Goal: Task Accomplishment & Management: Complete application form

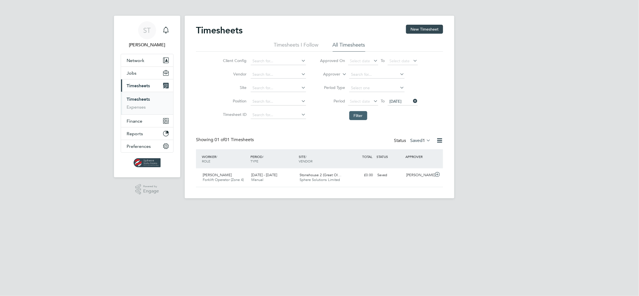
click at [357, 116] on button "Filter" at bounding box center [358, 115] width 18 height 9
click at [416, 137] on div "Status Saved 1" at bounding box center [413, 141] width 38 height 8
click at [416, 139] on label "Saved 1" at bounding box center [420, 141] width 21 height 6
click at [413, 169] on li "Submitted" at bounding box center [415, 166] width 26 height 8
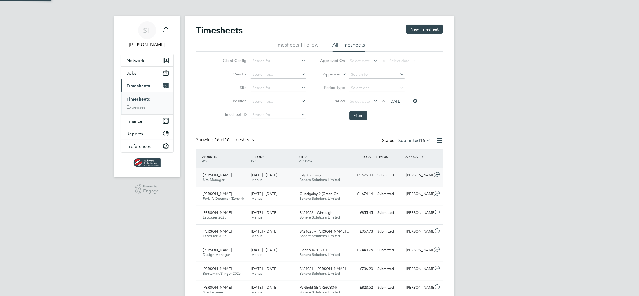
scroll to position [0, 0]
click at [277, 233] on span "16 - 22 Aug 2025" at bounding box center [264, 231] width 26 height 5
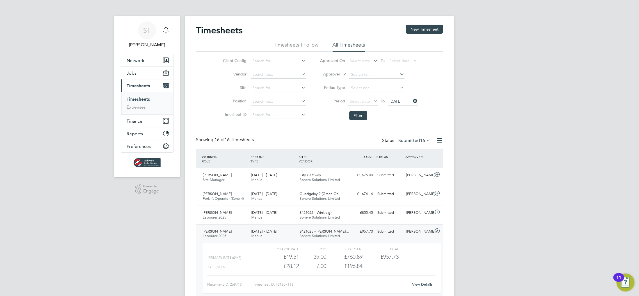
click at [429, 284] on link "View Details" at bounding box center [423, 284] width 21 height 5
click at [437, 233] on icon at bounding box center [437, 231] width 7 height 4
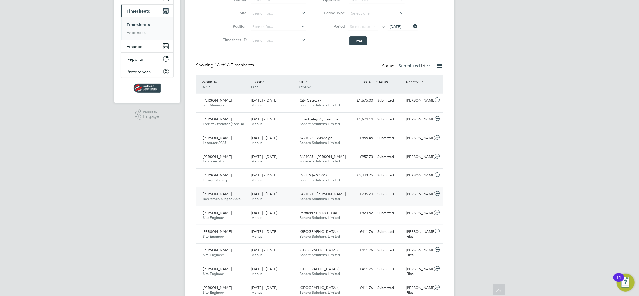
click at [337, 197] on span "Sphere Solutions Limited" at bounding box center [320, 199] width 40 height 5
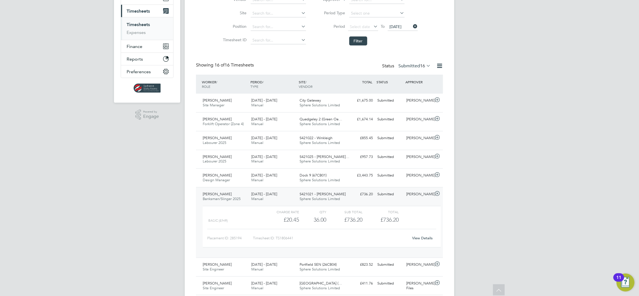
click at [429, 239] on link "View Details" at bounding box center [423, 238] width 21 height 5
click at [439, 196] on icon at bounding box center [437, 194] width 7 height 4
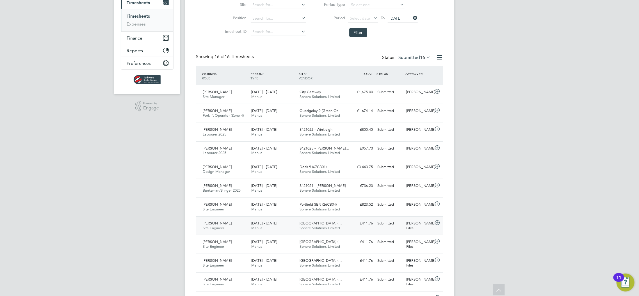
scroll to position [72, 0]
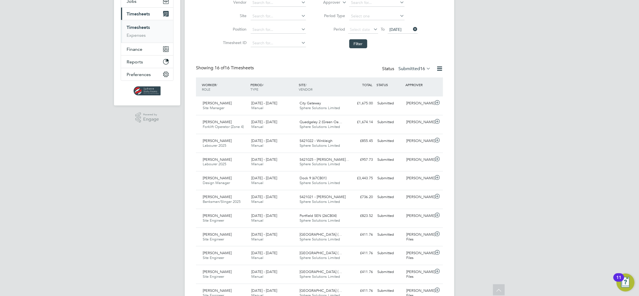
click at [409, 69] on label "Submitted 16" at bounding box center [415, 69] width 32 height 6
click at [406, 102] on li "Approved" at bounding box center [409, 103] width 26 height 8
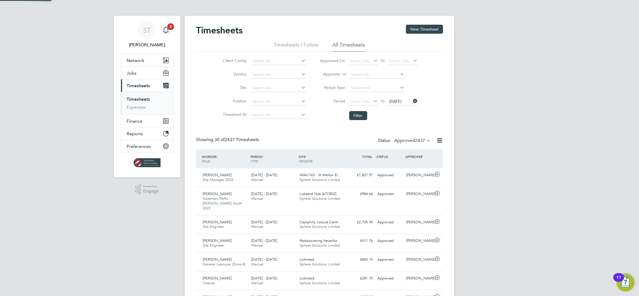
scroll to position [3, 3]
click at [360, 117] on button "Filter" at bounding box center [358, 115] width 18 height 9
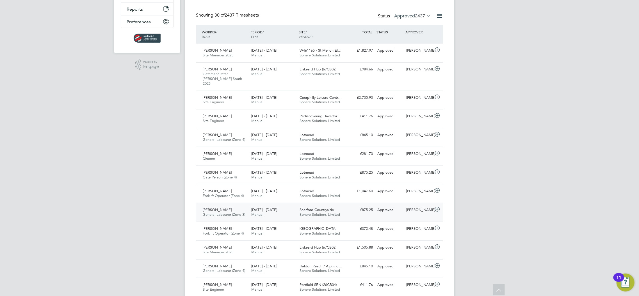
click at [330, 212] on span "Sphere Solutions Limited" at bounding box center [320, 214] width 40 height 5
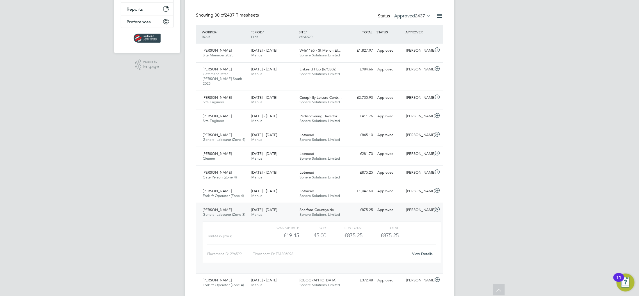
click at [427, 252] on link "View Details" at bounding box center [423, 254] width 21 height 5
click at [437, 207] on icon at bounding box center [437, 209] width 7 height 4
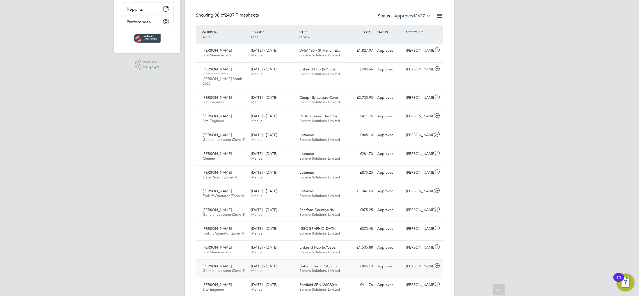
click at [313, 263] on div "Haldon Reach / Alphing… Sphere Solutions Limited" at bounding box center [322, 269] width 49 height 14
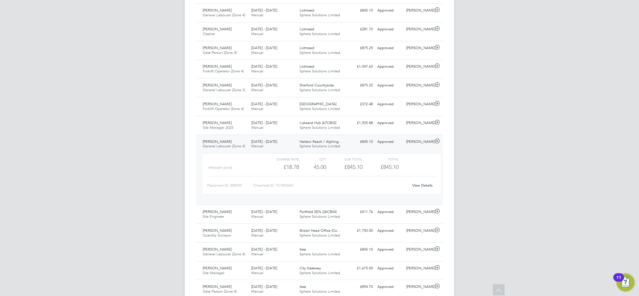
click at [422, 183] on link "View Details" at bounding box center [423, 185] width 21 height 5
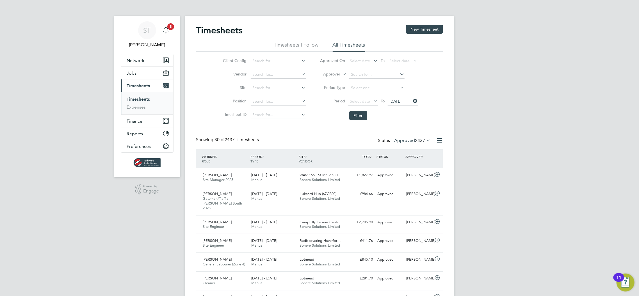
click at [410, 140] on label "Approved 2437" at bounding box center [412, 141] width 37 height 6
click at [420, 30] on button "New Timesheet" at bounding box center [424, 29] width 37 height 9
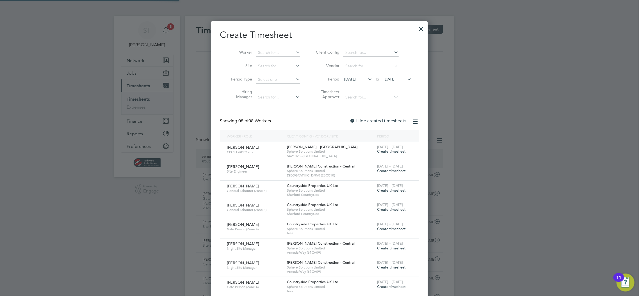
scroll to position [326, 218]
click at [274, 53] on input at bounding box center [278, 53] width 44 height 8
type input "stefan"
type input "w"
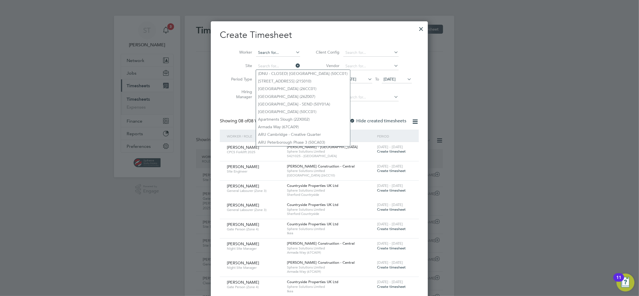
click at [273, 53] on input at bounding box center [278, 53] width 44 height 8
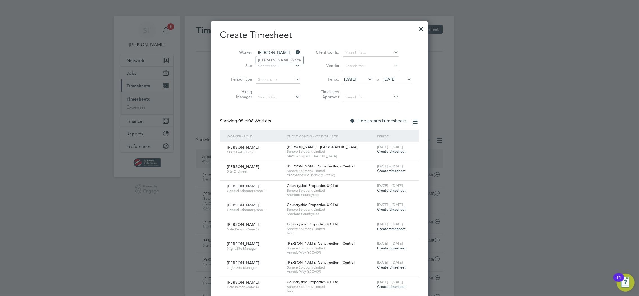
type input "stefan"
click at [278, 53] on input at bounding box center [278, 53] width 44 height 8
click at [275, 59] on li "Stefa n White" at bounding box center [278, 60] width 44 height 8
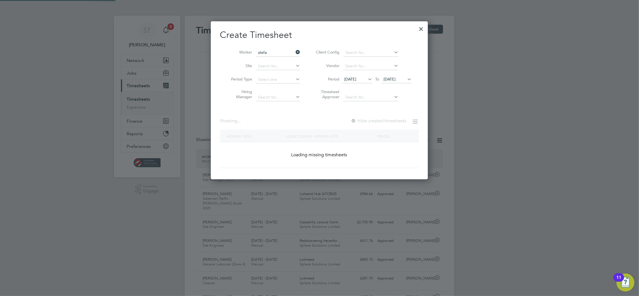
type input "[PERSON_NAME]"
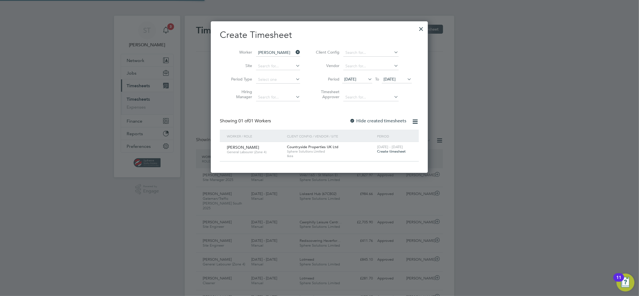
scroll to position [151, 218]
click at [387, 150] on span "Create timesheet" at bounding box center [391, 151] width 29 height 5
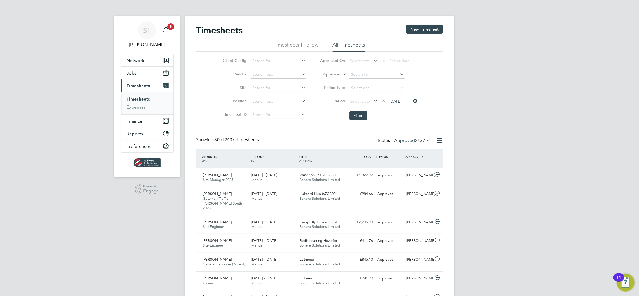
scroll to position [3, 3]
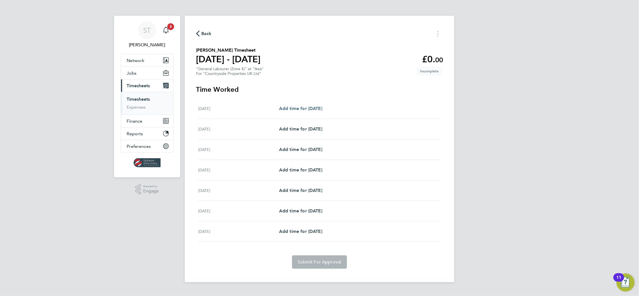
click at [309, 110] on span "Add time for Mon 18 Aug" at bounding box center [300, 108] width 43 height 5
select select "30"
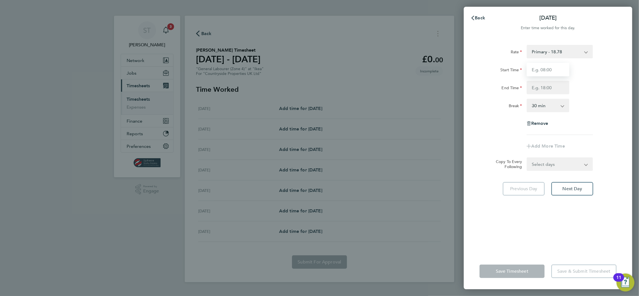
click at [552, 70] on input "Start Time" at bounding box center [548, 69] width 43 height 13
type input "07:30"
click at [548, 88] on input "End Time" at bounding box center [548, 87] width 43 height 13
type input "17:00"
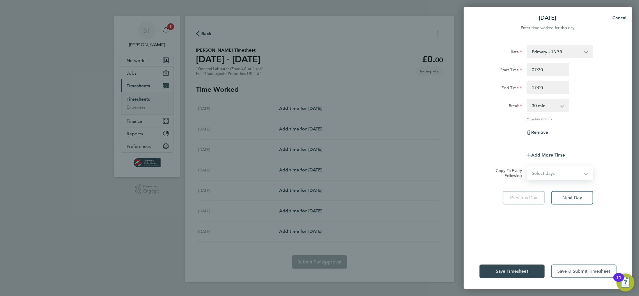
click at [542, 165] on form "Rate Primary - 18.78 Start Time 07:30 End Time 17:00 Break 0 min 15 min 30 min …" at bounding box center [548, 112] width 137 height 135
select select "DAY"
click at [528, 167] on select "Select days Day Weekday (Mon-Fri) Weekend (Sat-Sun) Tuesday Wednesday Thursday …" at bounding box center [557, 173] width 59 height 12
click at [560, 187] on select "19 Aug 2025 20 Aug 2025 21 Aug 2025 22 Aug 2025 23 Aug 2025 24 Aug 2025" at bounding box center [557, 191] width 58 height 12
select select "2025-08-22"
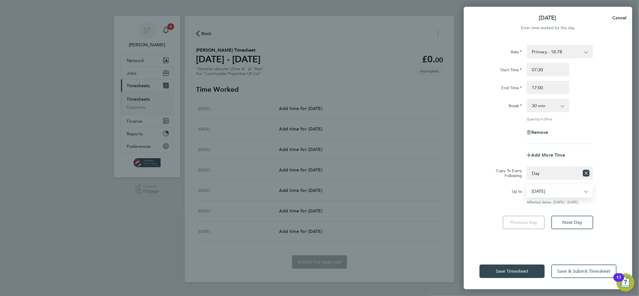
click at [528, 185] on select "19 Aug 2025 20 Aug 2025 21 Aug 2025 22 Aug 2025 23 Aug 2025 24 Aug 2025" at bounding box center [557, 191] width 58 height 12
click at [510, 270] on span "Save Timesheet" at bounding box center [512, 272] width 33 height 6
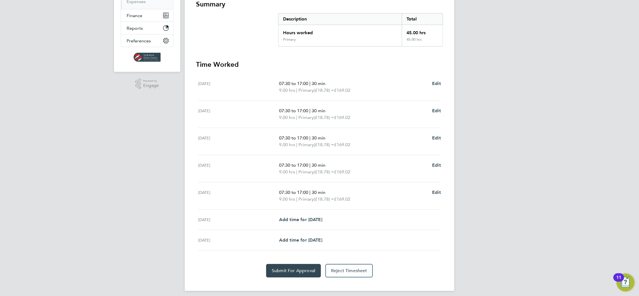
scroll to position [109, 0]
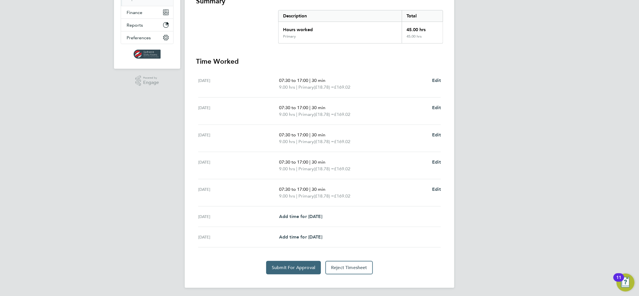
click at [299, 265] on span "Submit For Approval" at bounding box center [294, 268] width 44 height 6
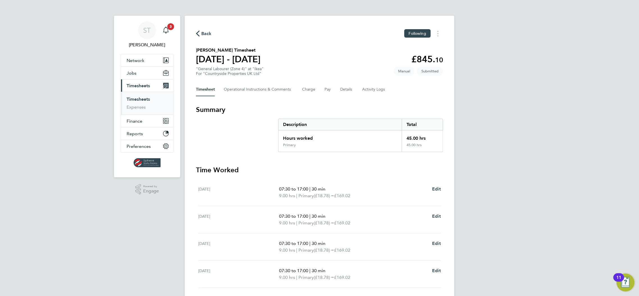
click at [140, 88] on span "Timesheets" at bounding box center [138, 85] width 23 height 5
click at [146, 87] on span "Timesheets" at bounding box center [138, 85] width 23 height 5
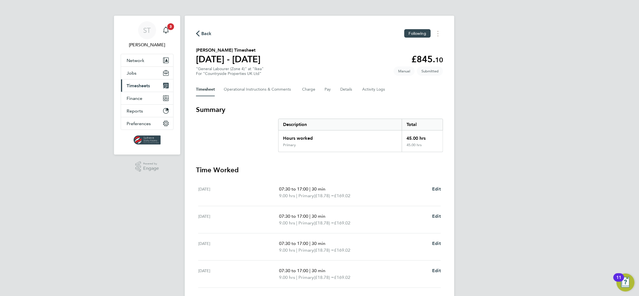
click at [146, 87] on span "Timesheets" at bounding box center [138, 85] width 23 height 5
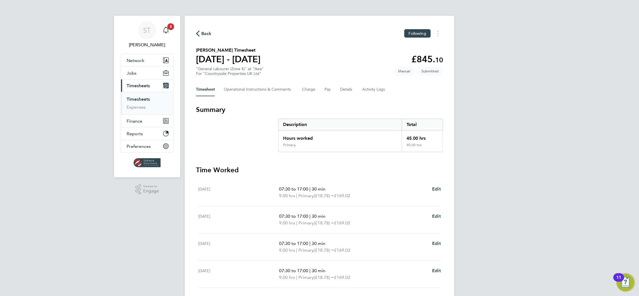
click at [143, 98] on link "Timesheets" at bounding box center [138, 99] width 23 height 5
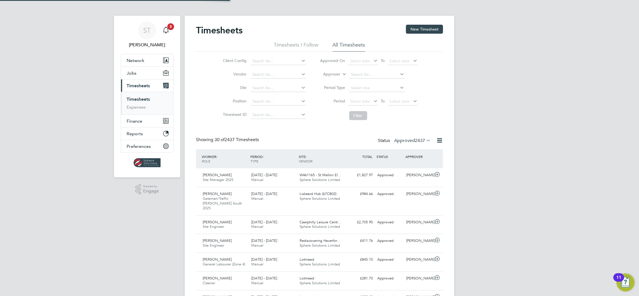
scroll to position [14, 49]
click at [424, 29] on button "New Timesheet" at bounding box center [424, 29] width 37 height 9
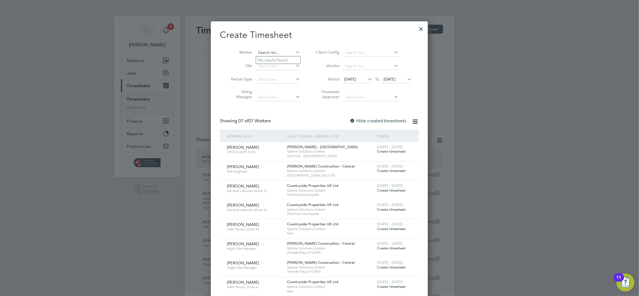
click at [271, 54] on input at bounding box center [278, 53] width 44 height 8
type input "rayner"
click at [394, 152] on span "Create timesheet" at bounding box center [391, 151] width 29 height 5
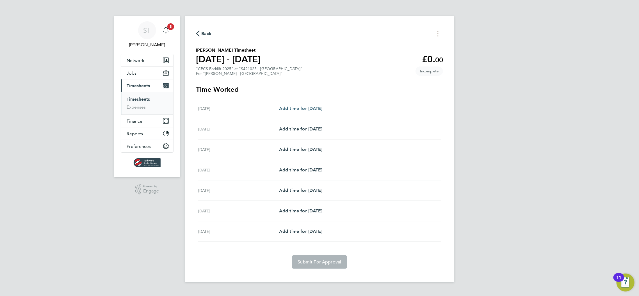
click at [310, 110] on span "Add time for Sat 16 Aug" at bounding box center [300, 108] width 43 height 5
select select "30"
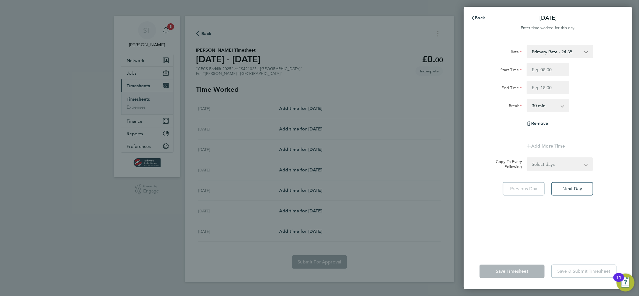
click at [301, 149] on div "Back Sat 16 Aug Enter time worked for this day. Rate Primary Rate - 24.35 Overt…" at bounding box center [319, 148] width 639 height 296
click at [472, 15] on button "Back" at bounding box center [478, 17] width 26 height 11
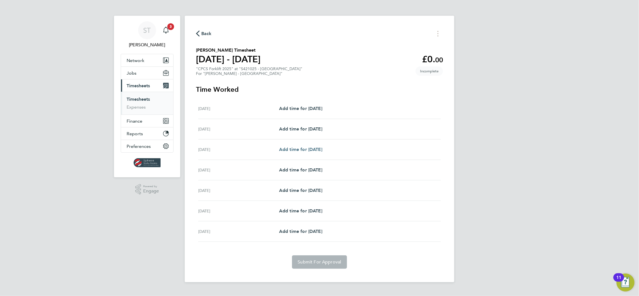
click at [310, 147] on span "Add time for Mon 18 Aug" at bounding box center [300, 149] width 43 height 5
select select "30"
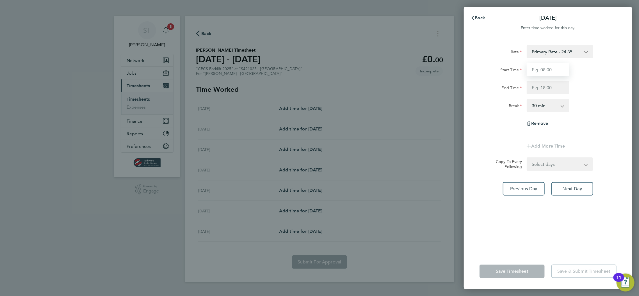
click at [565, 74] on input "Start Time" at bounding box center [548, 69] width 43 height 13
type input "07:00"
click at [554, 91] on input "End Time" at bounding box center [548, 87] width 43 height 13
type input "17:00"
click at [542, 163] on form "Rate Primary Rate - 24.35 Overtime - 35.39 Overtime 2 - 46.43 Start Time 07:00 …" at bounding box center [548, 108] width 137 height 126
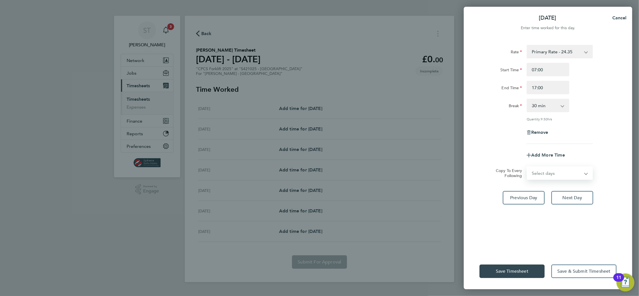
select select "DAY"
click at [528, 167] on select "Select days Day Tuesday Wednesday Thursday Friday" at bounding box center [557, 173] width 59 height 12
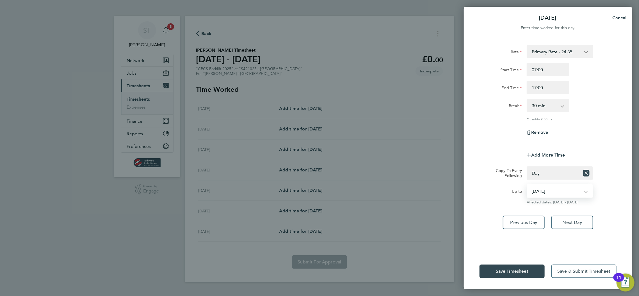
click at [553, 190] on select "19 Aug 2025 20 Aug 2025 21 Aug 2025 22 Aug 2025" at bounding box center [557, 191] width 58 height 12
select select "2025-08-21"
click at [528, 185] on select "19 Aug 2025 20 Aug 2025 21 Aug 2025 22 Aug 2025" at bounding box center [557, 191] width 58 height 12
click at [579, 221] on span "Next Day" at bounding box center [572, 223] width 19 height 6
select select "30"
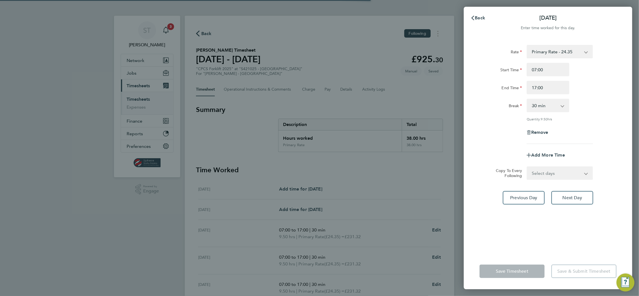
click at [577, 222] on div "Rate Primary Rate - 24.35 Overtime - 35.39 Overtime 2 - 46.43 Start Time 07:00 …" at bounding box center [548, 145] width 169 height 215
click at [578, 199] on button "Next Day" at bounding box center [573, 197] width 42 height 13
select select "30"
click at [579, 199] on span "Next Day" at bounding box center [572, 198] width 19 height 6
select select "30"
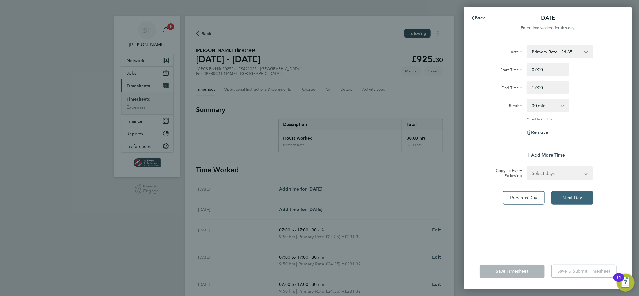
click at [579, 199] on span "Next Day" at bounding box center [572, 198] width 19 height 6
select select "30"
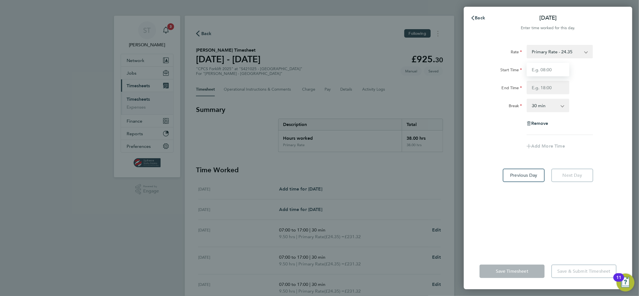
click at [545, 69] on input "Start Time" at bounding box center [548, 69] width 43 height 13
type input "07:00"
click at [553, 92] on input "End Time" at bounding box center [548, 87] width 43 height 13
type input "08:00"
click at [540, 145] on app-timesheet-line-form-group "Rate Primary Rate - 24.35 Overtime - 35.39 Overtime 2 - 46.43 Start Time 07:00 …" at bounding box center [548, 99] width 137 height 108
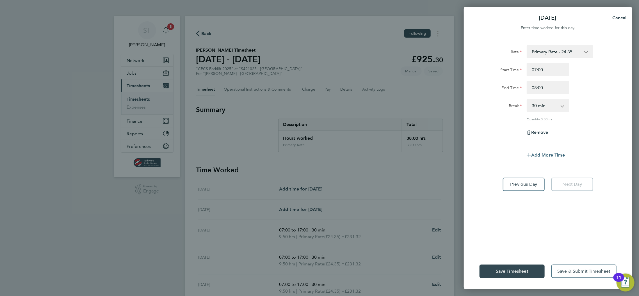
click at [553, 154] on span "Add More Time" at bounding box center [548, 155] width 34 height 5
select select "null"
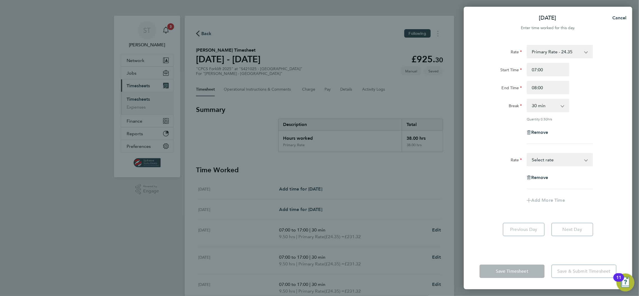
click at [550, 163] on select "Primary Rate - 24.35 Overtime - 35.39 Overtime 2 - 46.43 Select rate" at bounding box center [557, 160] width 58 height 12
select select "30"
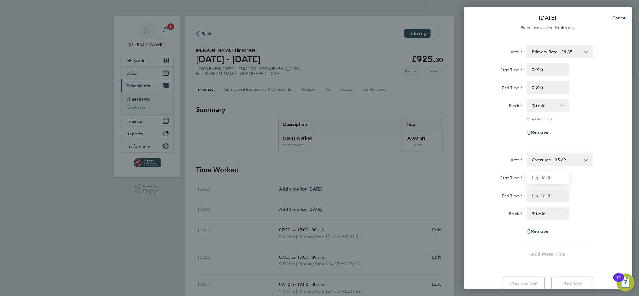
click at [544, 179] on input "Start Time" at bounding box center [548, 177] width 43 height 13
type input "08:00"
click at [548, 109] on select "0 min 15 min 30 min 45 min" at bounding box center [545, 105] width 35 height 12
select select "0"
click at [528, 99] on select "0 min 15 min 30 min 45 min" at bounding box center [545, 105] width 35 height 12
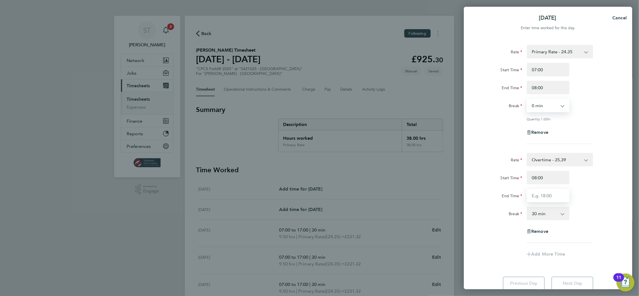
click at [536, 193] on input "End Time" at bounding box center [548, 195] width 43 height 13
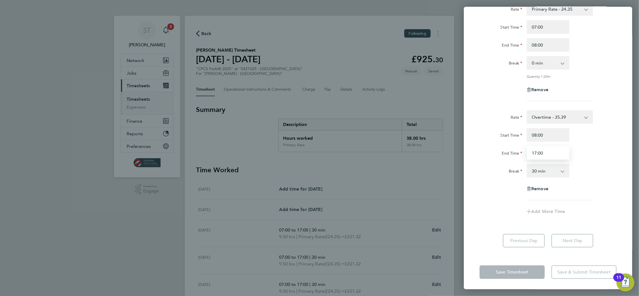
type input "17:00"
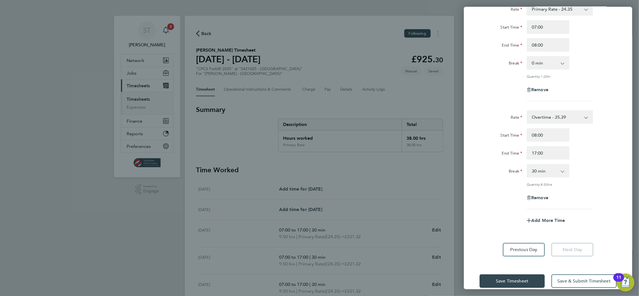
click at [493, 198] on div "Rate Overtime - 35.39 Primary Rate - 24.35 Overtime 2 - 46.43 Start Time 08:00 …" at bounding box center [548, 159] width 137 height 99
click at [513, 285] on button "Save Timesheet" at bounding box center [512, 281] width 65 height 13
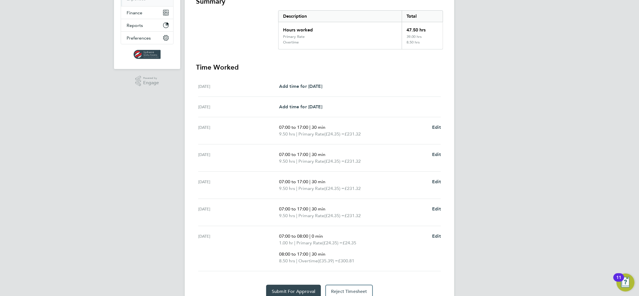
scroll to position [125, 0]
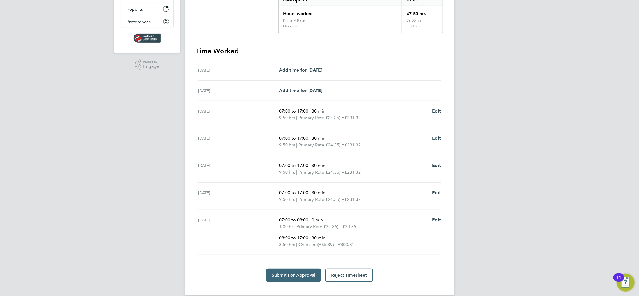
click at [294, 273] on span "Submit For Approval" at bounding box center [294, 276] width 44 height 6
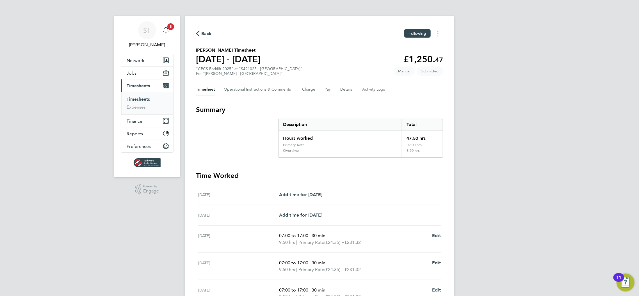
click at [145, 87] on span "Timesheets" at bounding box center [138, 85] width 23 height 5
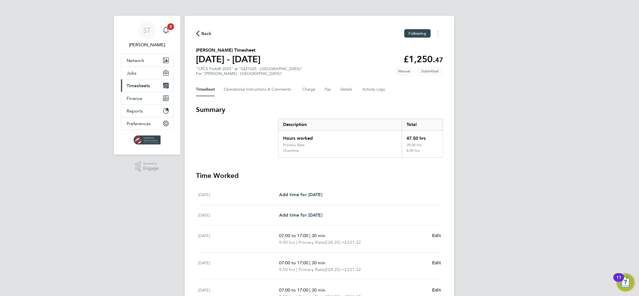
click at [145, 87] on span "Timesheets" at bounding box center [138, 85] width 23 height 5
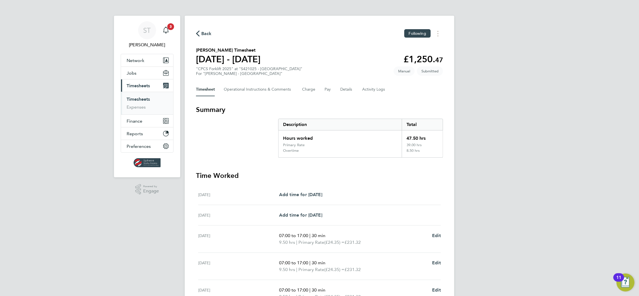
click at [135, 101] on link "Timesheets" at bounding box center [138, 99] width 23 height 5
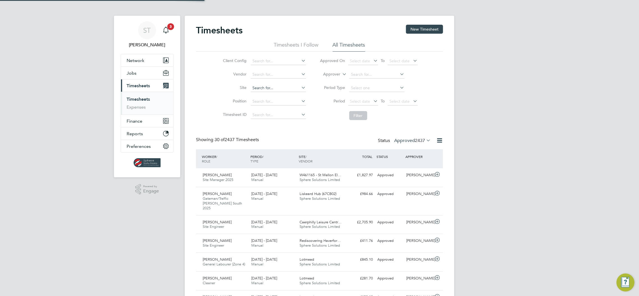
scroll to position [14, 49]
click at [261, 87] on input at bounding box center [278, 88] width 55 height 8
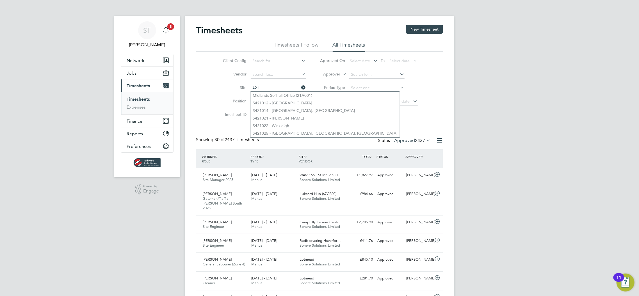
type input "421"
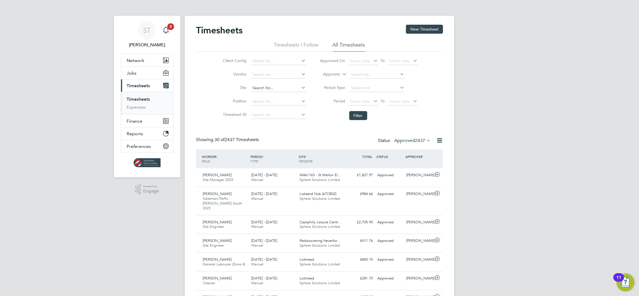
click at [260, 87] on input at bounding box center [278, 88] width 55 height 8
click at [260, 93] on li "S421022 - Winkleigh" at bounding box center [279, 96] width 56 height 8
type input "S421022 - Winkleigh"
click at [362, 119] on button "Filter" at bounding box center [358, 115] width 18 height 9
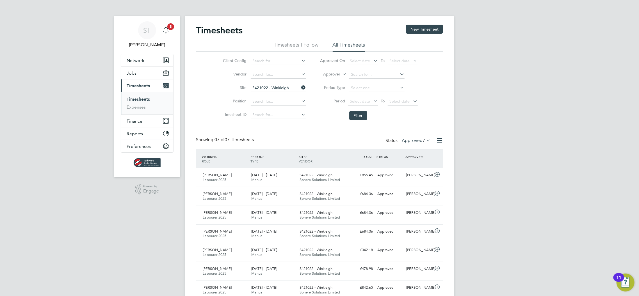
click at [412, 141] on label "Approved 7" at bounding box center [416, 141] width 29 height 6
click at [415, 163] on li "Submitted" at bounding box center [417, 166] width 26 height 8
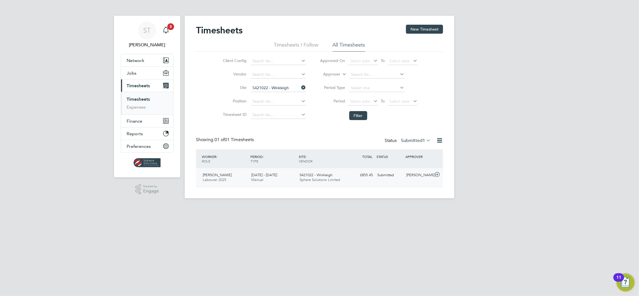
click at [328, 179] on span "Sphere Solutions Limited" at bounding box center [320, 180] width 40 height 5
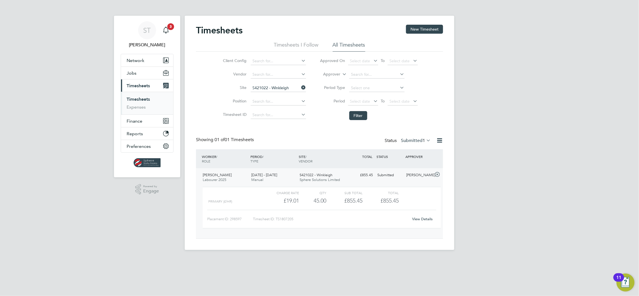
click at [424, 221] on link "View Details" at bounding box center [423, 219] width 21 height 5
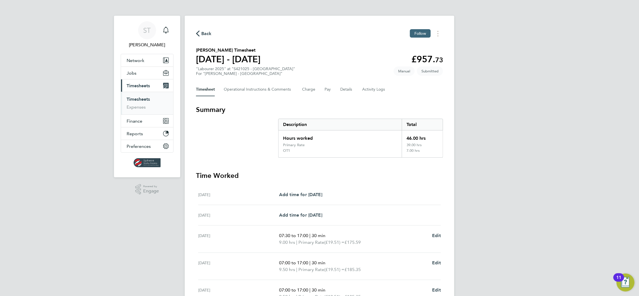
click at [415, 31] on span "Follow" at bounding box center [421, 33] width 12 height 5
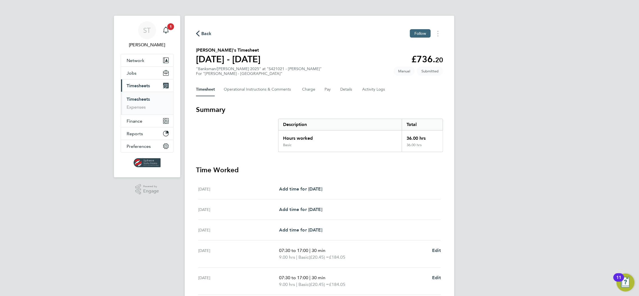
click at [410, 35] on button "Follow" at bounding box center [420, 33] width 21 height 8
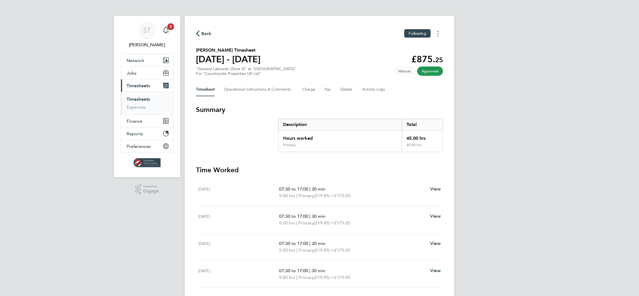
click at [437, 32] on button "Timesheets Menu" at bounding box center [438, 33] width 10 height 9
click at [415, 48] on link "Download timesheet" at bounding box center [409, 45] width 67 height 11
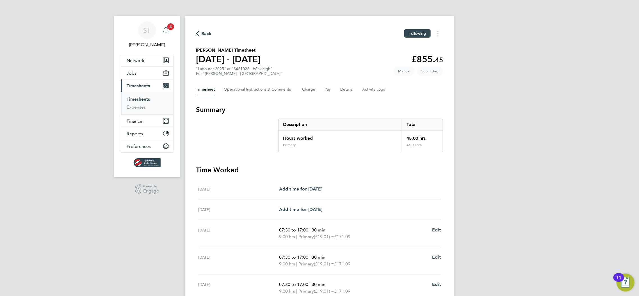
click at [171, 31] on div "Main navigation" at bounding box center [165, 30] width 11 height 11
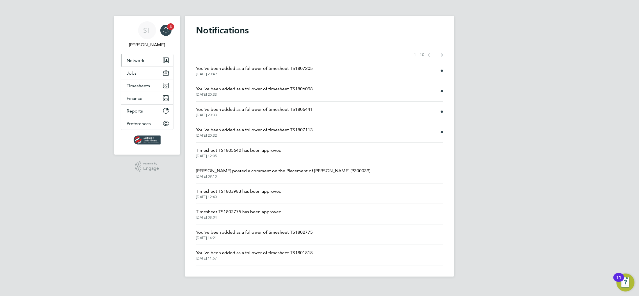
click at [140, 60] on span "Network" at bounding box center [136, 60] width 18 height 5
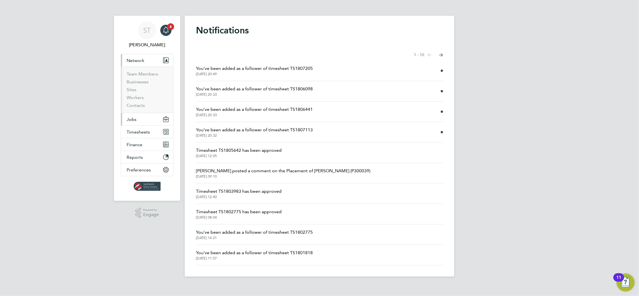
click at [135, 122] on span "Jobs" at bounding box center [132, 119] width 10 height 5
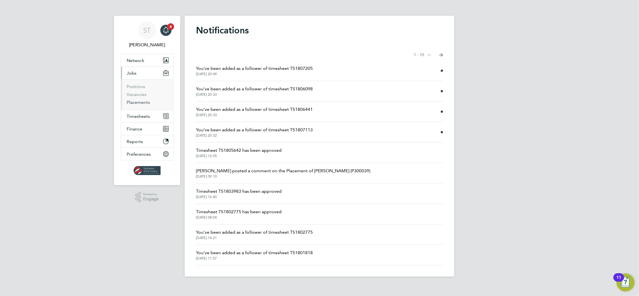
click at [143, 101] on link "Placements" at bounding box center [138, 102] width 23 height 5
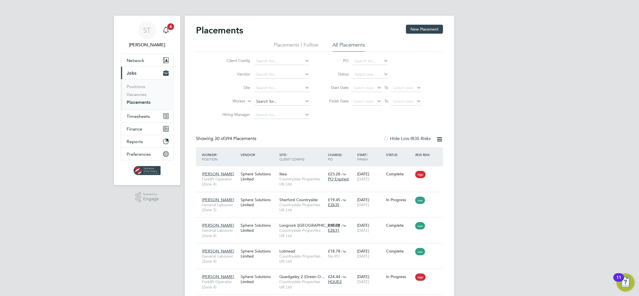
click at [265, 99] on input at bounding box center [281, 102] width 55 height 8
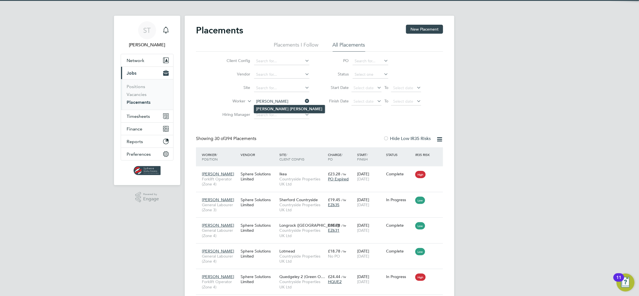
click at [268, 106] on li "Hugo Robert" at bounding box center [289, 109] width 71 height 8
type input "Hugo Robert"
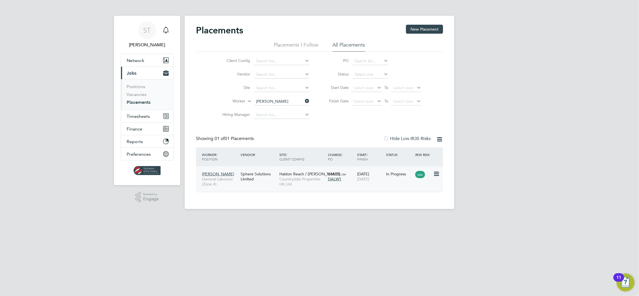
click at [369, 180] on span "31 Aug 2025" at bounding box center [363, 179] width 12 height 5
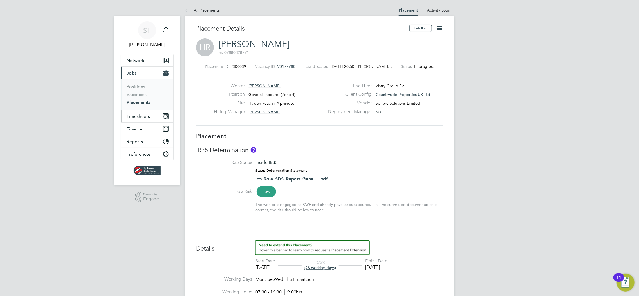
click at [139, 116] on span "Timesheets" at bounding box center [138, 116] width 23 height 5
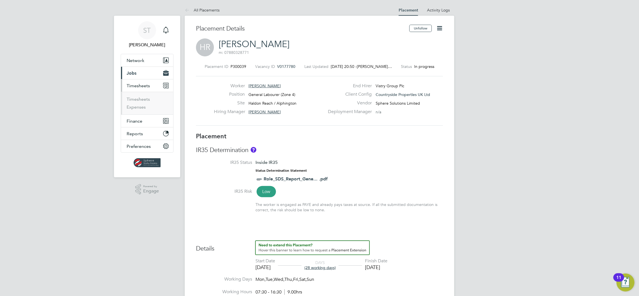
click at [144, 102] on li "Timesheets" at bounding box center [148, 101] width 42 height 8
click at [142, 98] on link "Timesheets" at bounding box center [138, 99] width 23 height 5
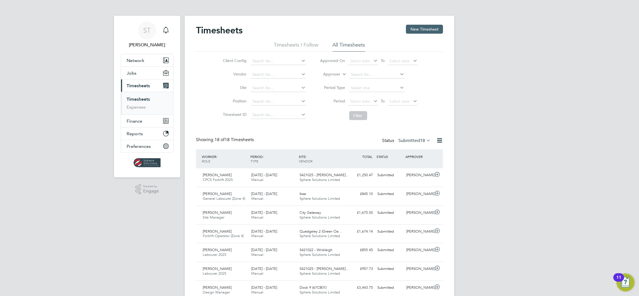
click at [418, 28] on button "New Timesheet" at bounding box center [424, 29] width 37 height 9
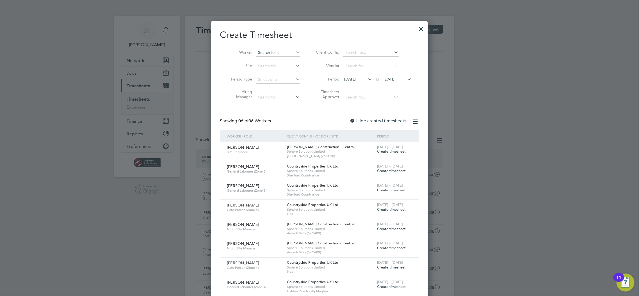
click at [270, 53] on input at bounding box center [278, 53] width 44 height 8
click at [268, 57] on li "Hugo Robert" at bounding box center [291, 60] width 71 height 8
type input "Hugo Robert"
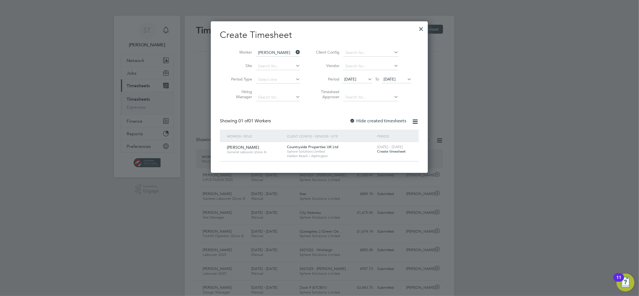
click at [390, 152] on span "Create timesheet" at bounding box center [391, 151] width 29 height 5
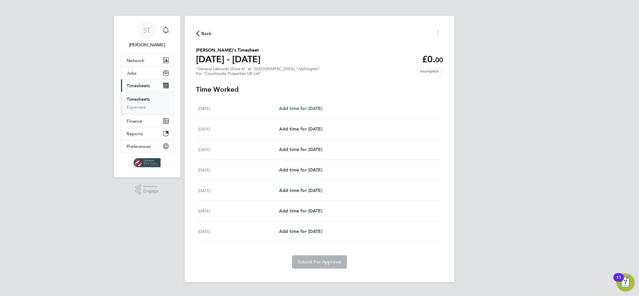
click at [316, 110] on span "Add time for Mon 18 Aug" at bounding box center [300, 108] width 43 height 5
select select "30"
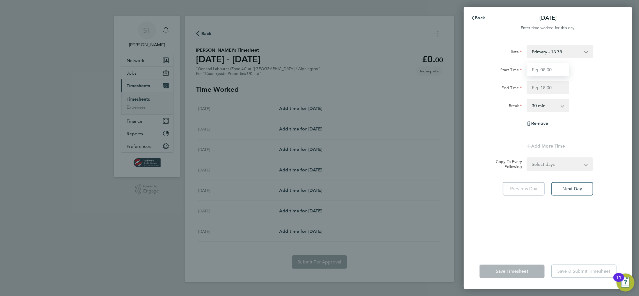
click at [552, 72] on input "Start Time" at bounding box center [548, 69] width 43 height 13
type input "07:30"
type input "17:00"
drag, startPoint x: 537, startPoint y: 169, endPoint x: 538, endPoint y: 172, distance: 3.4
click at [537, 169] on select "Select days Day Weekday (Mon-Fri) Weekend (Sat-Sun) Tuesday Wednesday Thursday …" at bounding box center [557, 164] width 59 height 12
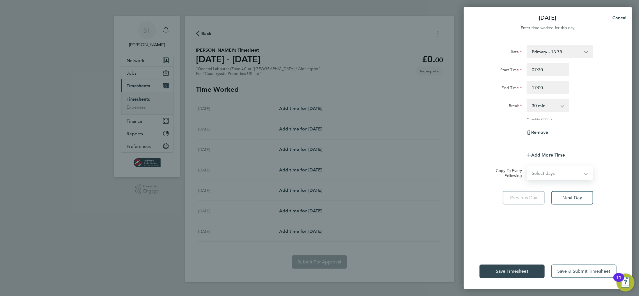
select select "DAY"
click at [528, 167] on select "Select days Day Weekday (Mon-Fri) Weekend (Sat-Sun) Tuesday Wednesday Thursday …" at bounding box center [557, 173] width 59 height 12
click at [537, 190] on select "19 Aug 2025 20 Aug 2025 21 Aug 2025 22 Aug 2025 23 Aug 2025 24 Aug 2025" at bounding box center [557, 191] width 58 height 12
select select "2025-08-22"
click at [528, 185] on select "19 Aug 2025 20 Aug 2025 21 Aug 2025 22 Aug 2025 23 Aug 2025 24 Aug 2025" at bounding box center [557, 191] width 58 height 12
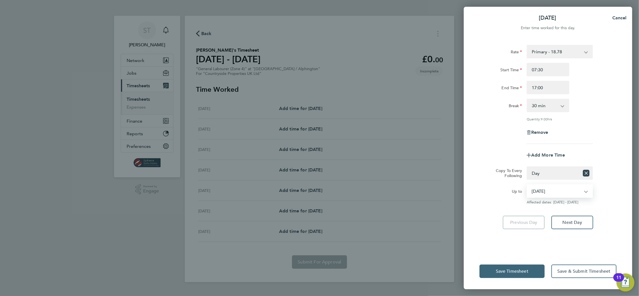
click at [508, 269] on button "Save Timesheet" at bounding box center [512, 271] width 65 height 13
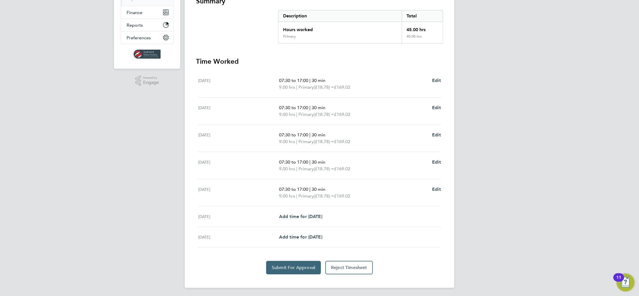
click at [288, 267] on span "Submit For Approval" at bounding box center [294, 268] width 44 height 6
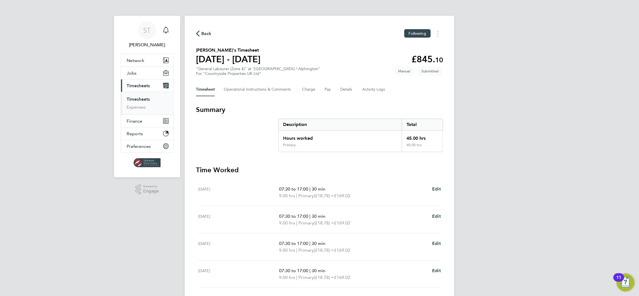
click at [140, 86] on span "Timesheets" at bounding box center [138, 85] width 23 height 5
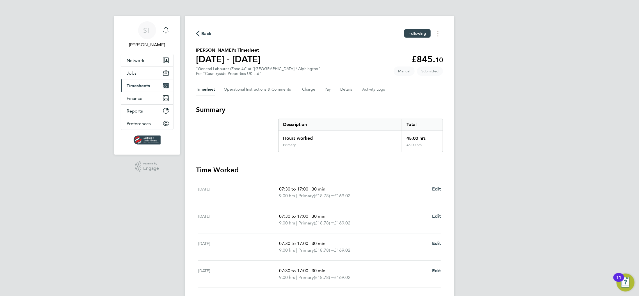
click at [140, 86] on span "Timesheets" at bounding box center [138, 85] width 23 height 5
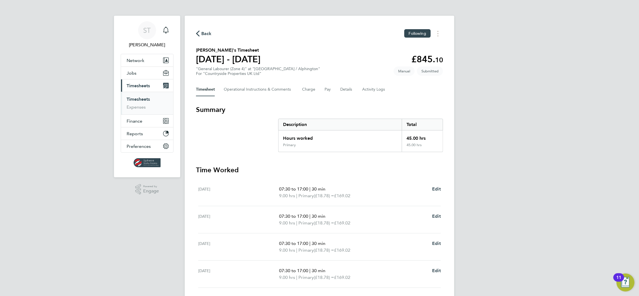
click at [135, 99] on link "Timesheets" at bounding box center [138, 99] width 23 height 5
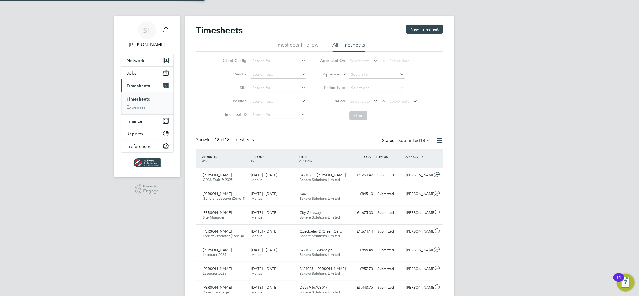
scroll to position [14, 49]
click at [412, 102] on icon at bounding box center [412, 101] width 0 height 8
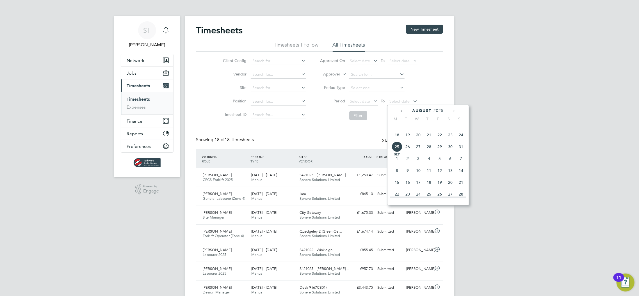
click at [459, 140] on span "24" at bounding box center [461, 135] width 11 height 11
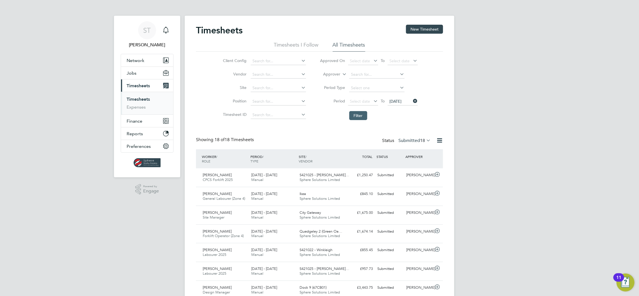
click at [360, 113] on button "Filter" at bounding box center [358, 115] width 18 height 9
click at [137, 75] on button "Jobs" at bounding box center [147, 73] width 52 height 12
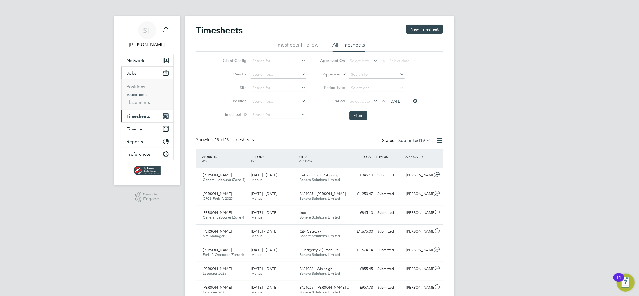
click at [138, 95] on link "Vacancies" at bounding box center [137, 94] width 20 height 5
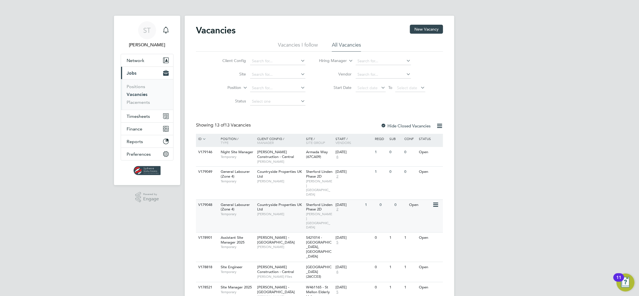
click at [321, 203] on span "Sherford Linden Phase 2D" at bounding box center [319, 208] width 26 height 10
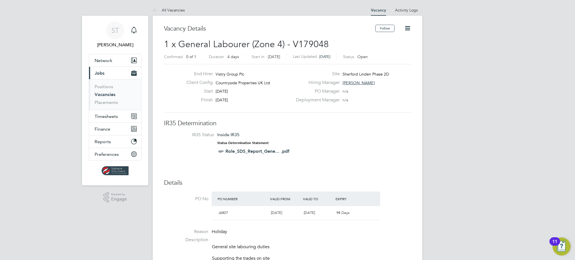
click at [409, 31] on icon at bounding box center [407, 28] width 7 height 7
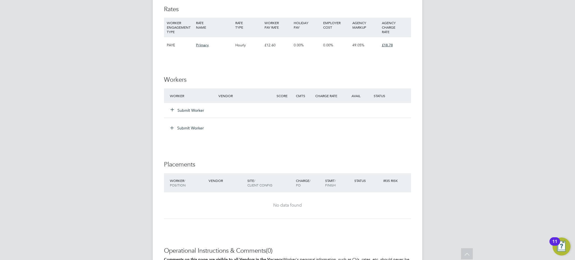
scroll to position [424, 0]
click at [198, 112] on button "Submit Worker" at bounding box center [188, 110] width 34 height 6
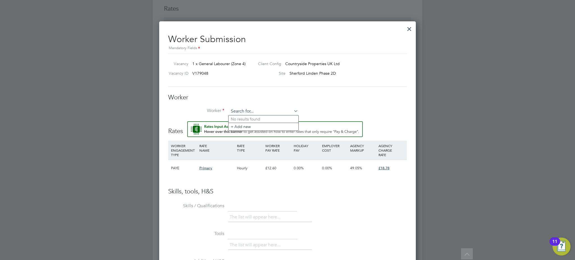
click at [252, 112] on input at bounding box center [263, 111] width 69 height 8
click at [265, 119] on b "Merrett" at bounding box center [272, 119] width 14 height 5
type input "Steven Merrett (CN29253)"
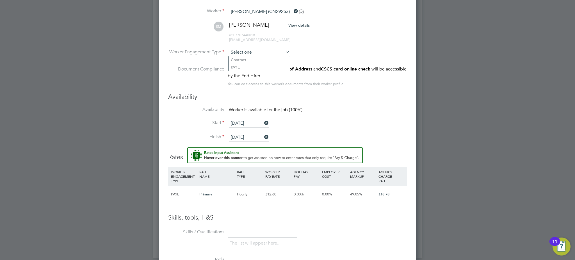
click at [246, 52] on input at bounding box center [259, 52] width 61 height 8
click at [240, 60] on li "Contract" at bounding box center [260, 59] width 62 height 7
type input "Contract"
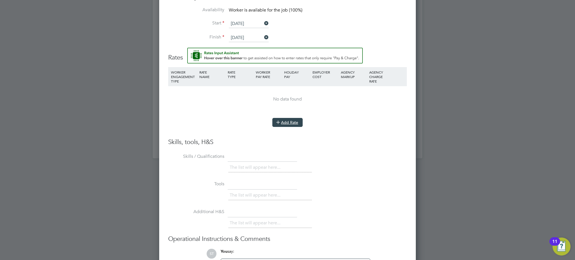
click at [295, 124] on button "Add Rate" at bounding box center [287, 122] width 30 height 9
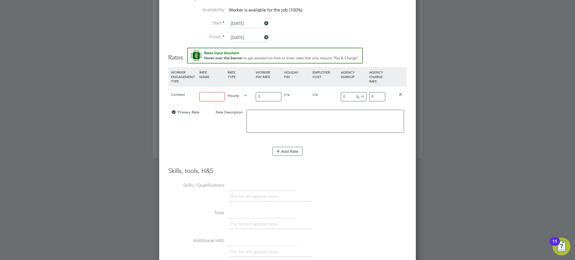
click at [218, 96] on input at bounding box center [212, 96] width 26 height 9
type input "Primary"
drag, startPoint x: 264, startPoint y: 95, endPoint x: 220, endPoint y: 87, distance: 44.7
click at [220, 87] on div "Contract Primary Hourly 0 0 n/a 0 n/a 0 0 % 0" at bounding box center [287, 96] width 239 height 21
type input "1"
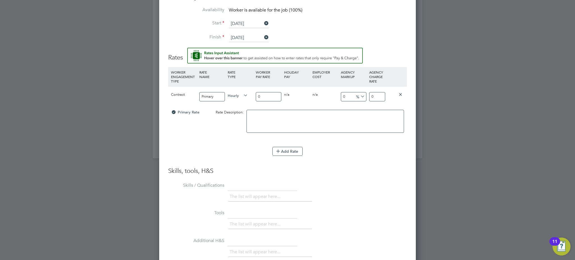
type input "1"
type input "16"
type input "16.6"
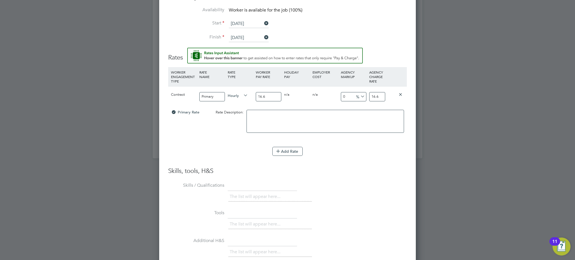
type input "16.67"
click at [375, 97] on input "16.67" at bounding box center [377, 96] width 16 height 9
drag, startPoint x: 381, startPoint y: 96, endPoint x: 320, endPoint y: 91, distance: 61.7
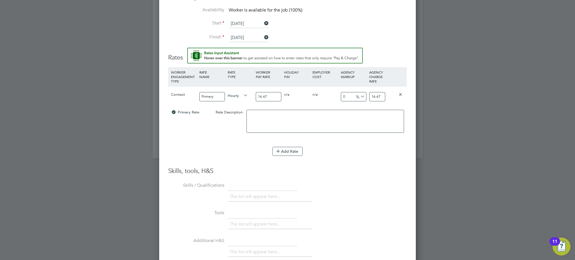
click at [320, 92] on div "Contract Primary Hourly 16.67 0 n/a 0 n/a 0 0 % 16.67" at bounding box center [287, 96] width 239 height 21
type input "-94.001199760048"
type input "1"
type input "7.978404319136173"
type input "18"
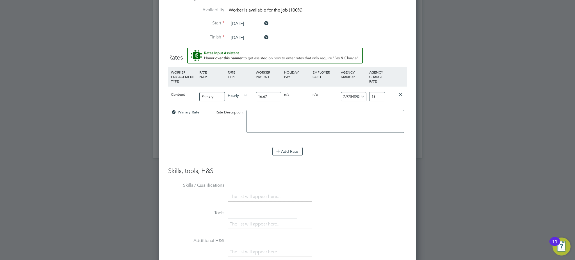
type input "12.177564487102579"
type input "18.7"
type input "12.65746850629874"
type input "18.78"
click at [318, 164] on li "WORKER ENGAGEMENT TYPE RATE NAME RATE TYPE WORKER PAY RATE HOLIDAY PAY EMPLOYER…" at bounding box center [287, 117] width 239 height 100
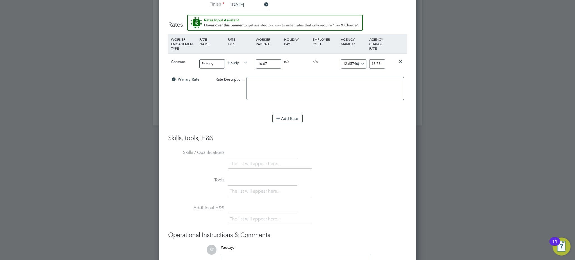
scroll to position [711, 0]
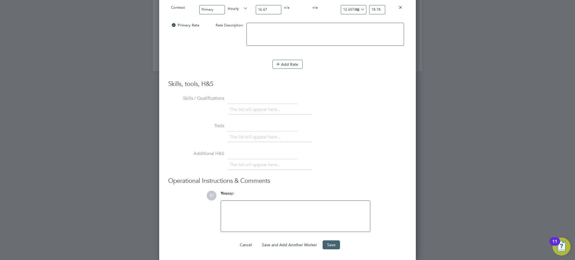
click at [329, 246] on button "Save" at bounding box center [331, 244] width 17 height 9
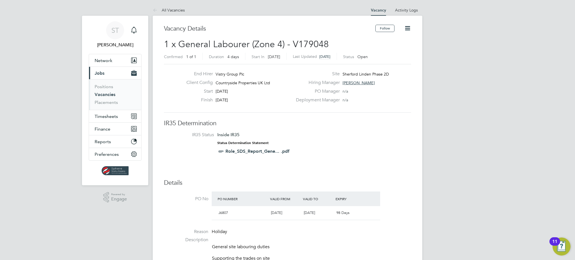
click at [101, 73] on span "Jobs" at bounding box center [100, 73] width 10 height 5
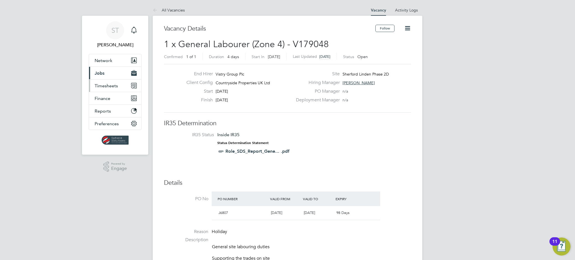
click at [102, 88] on span "Timesheets" at bounding box center [106, 85] width 23 height 5
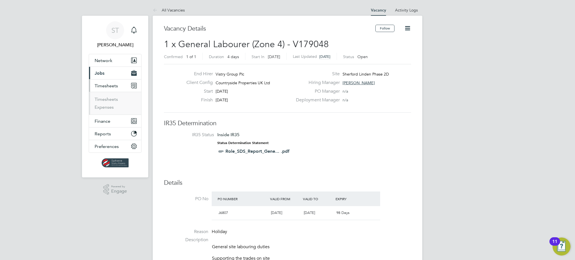
click at [100, 71] on span "Jobs" at bounding box center [100, 73] width 10 height 5
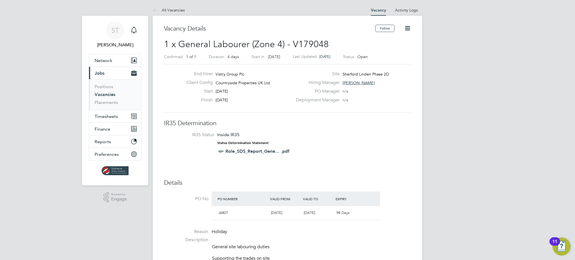
click at [103, 93] on link "Vacancies" at bounding box center [105, 94] width 21 height 5
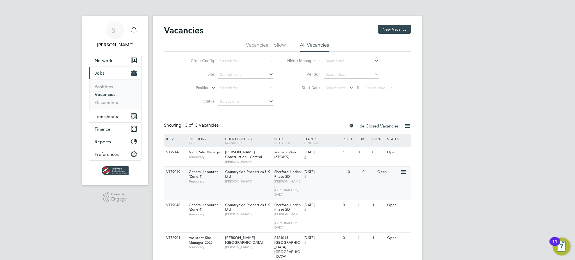
click at [279, 183] on span "CORNWELL SOUTH WEST" at bounding box center [287, 187] width 27 height 17
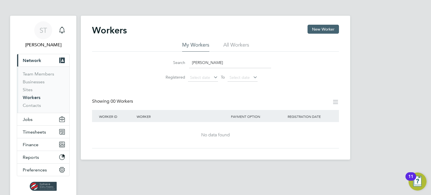
type input "[PERSON_NAME]"
click at [329, 29] on button "New Worker" at bounding box center [323, 29] width 31 height 9
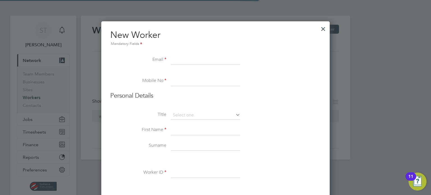
scroll to position [543, 229]
click at [182, 60] on input at bounding box center [205, 60] width 69 height 10
paste input "[EMAIL_ADDRESS][DOMAIN_NAME]"
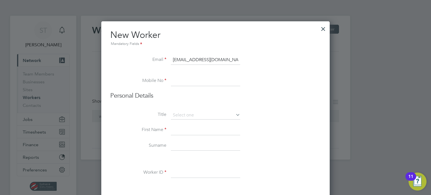
type input "[EMAIL_ADDRESS][DOMAIN_NAME]"
click at [184, 82] on input at bounding box center [205, 81] width 69 height 10
click at [200, 81] on input at bounding box center [205, 81] width 69 height 10
paste input "07916538139"
type input "07916538139"
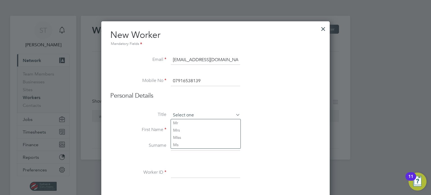
click at [198, 115] on input at bounding box center [205, 115] width 69 height 8
click at [191, 125] on li "Mr" at bounding box center [206, 122] width 70 height 7
type input "Mr"
click at [187, 133] on input at bounding box center [205, 130] width 69 height 10
type input "[PERSON_NAME]"
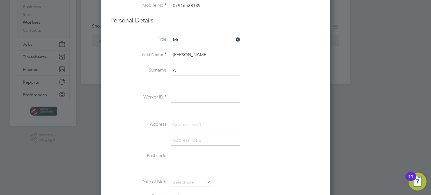
scroll to position [75, 0]
type input "Adebisi"
click at [200, 92] on div "Title Mr First Name Jonathan Surname Adebisi Worker ID Address Post code Date o…" at bounding box center [215, 138] width 211 height 204
click at [197, 100] on input at bounding box center [205, 98] width 69 height 10
type input "CN56382"
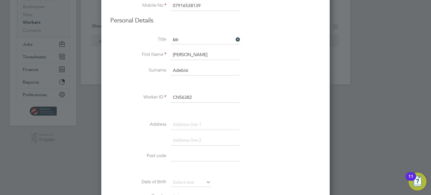
click at [186, 123] on input at bounding box center [205, 125] width 69 height 10
type input "0"
type input "107 Little Lullaway"
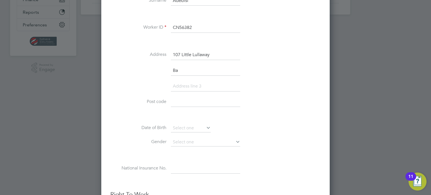
scroll to position [559, 229]
type input "Basildon"
type input "E"
type input "SS15 5HX"
click at [186, 128] on input at bounding box center [191, 128] width 40 height 8
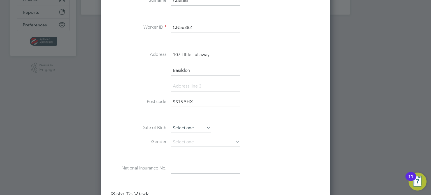
scroll to position [208, 0]
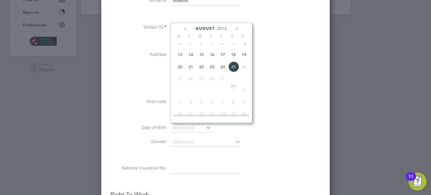
click at [224, 27] on span "2012" at bounding box center [222, 28] width 10 height 5
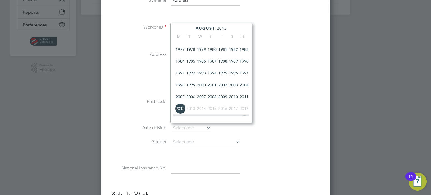
scroll to position [113, 0]
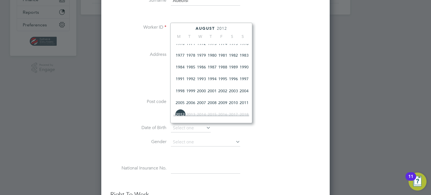
click at [246, 81] on span "1997" at bounding box center [244, 79] width 11 height 11
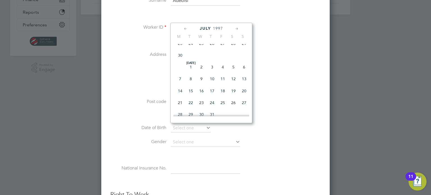
click at [238, 27] on icon at bounding box center [237, 29] width 5 height 6
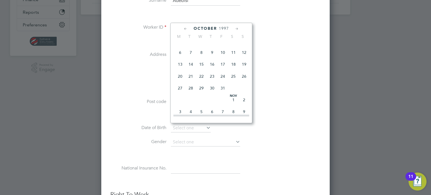
click at [238, 27] on icon at bounding box center [237, 29] width 5 height 6
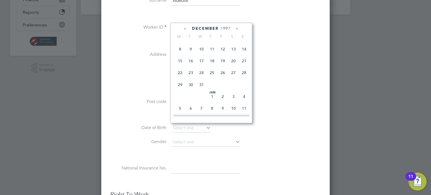
click at [203, 90] on span "31" at bounding box center [201, 84] width 11 height 11
type input "31 Dec 1997"
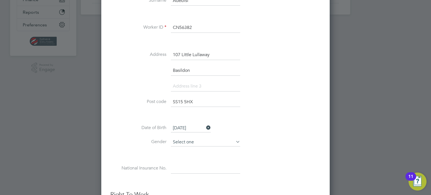
click at [194, 140] on input at bounding box center [205, 142] width 69 height 8
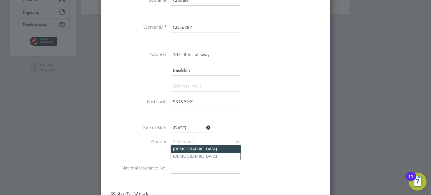
click at [180, 147] on li "Male" at bounding box center [206, 149] width 70 height 7
type input "Male"
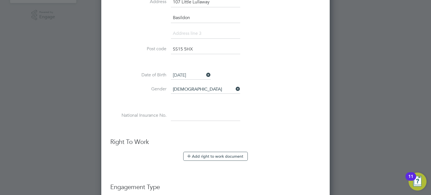
scroll to position [201, 0]
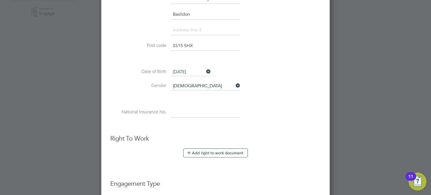
click at [185, 109] on input at bounding box center [205, 113] width 69 height 10
click at [186, 112] on input at bounding box center [205, 113] width 69 height 10
paste input "PC572133B"
type input "PC 57 21 33 B"
click at [215, 152] on button "Add right to work document" at bounding box center [215, 153] width 65 height 9
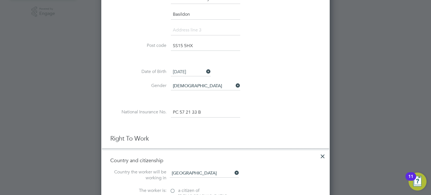
scroll to position [258, 0]
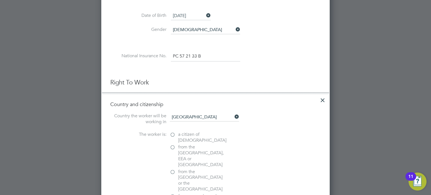
click at [174, 133] on label "a citizen of United Kingdom" at bounding box center [198, 138] width 56 height 12
click at [0, 0] on input "a citizen of United Kingdom" at bounding box center [0, 0] width 0 height 0
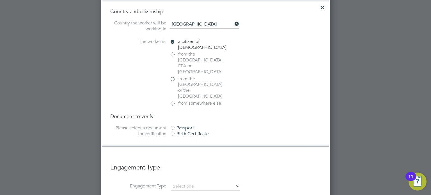
scroll to position [389, 0]
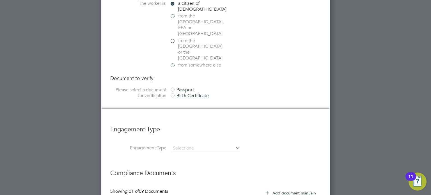
click at [174, 87] on div at bounding box center [173, 90] width 6 height 6
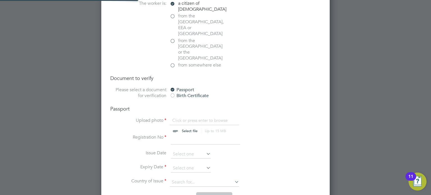
scroll to position [7, 70]
click at [187, 118] on input "file" at bounding box center [195, 126] width 88 height 17
type input "C:\fakepath\Jonathan Adebisi - UK Passport.jpg"
click at [189, 135] on input at bounding box center [205, 140] width 69 height 10
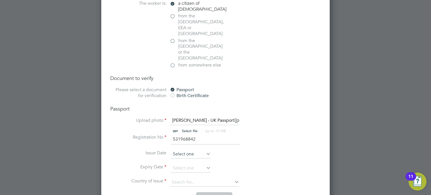
type input "531968842"
click at [195, 150] on input at bounding box center [191, 154] width 40 height 8
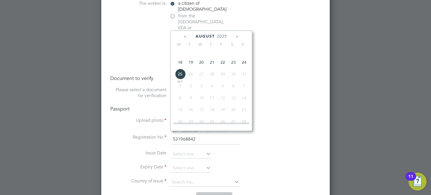
click at [222, 37] on span "2025" at bounding box center [222, 36] width 10 height 5
click at [227, 66] on span "2015" at bounding box center [223, 61] width 11 height 11
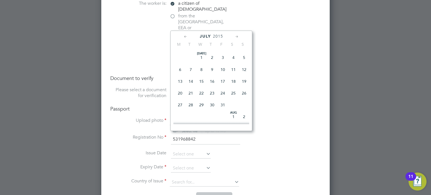
scroll to position [113, 0]
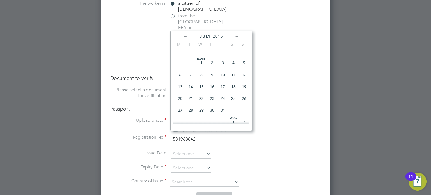
click at [190, 78] on span "7" at bounding box center [191, 75] width 11 height 11
type input "07 Jul 2015"
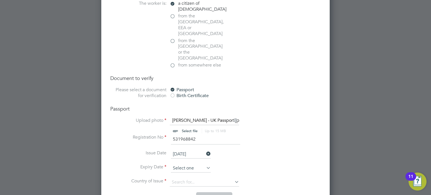
scroll to position [220, 0]
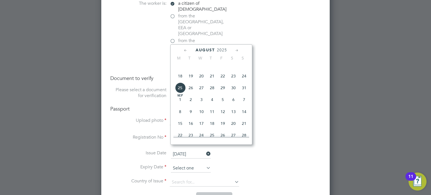
click at [194, 164] on input at bounding box center [191, 168] width 40 height 8
click at [187, 51] on icon at bounding box center [185, 50] width 5 height 6
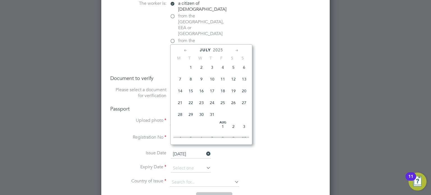
click at [179, 83] on span "7" at bounding box center [180, 79] width 11 height 11
type input "[DATE]"
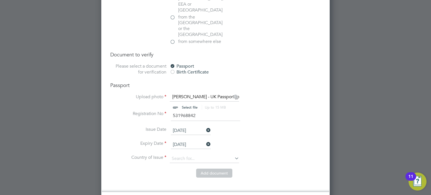
scroll to position [464, 0]
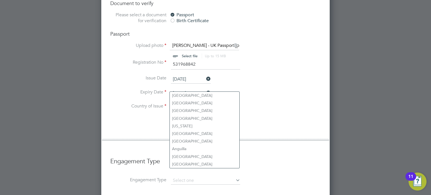
click at [192, 103] on input at bounding box center [204, 107] width 69 height 8
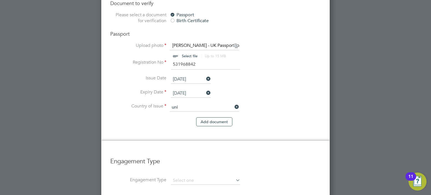
click at [190, 124] on li "Uni ted Kingdom" at bounding box center [223, 126] width 106 height 8
type input "United Kingdom"
click at [212, 117] on button "Add document" at bounding box center [214, 121] width 36 height 9
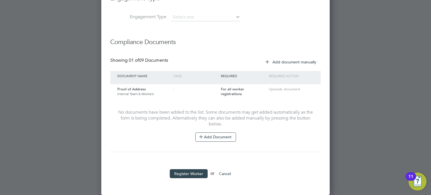
scroll to position [599, 229]
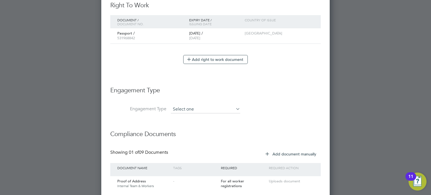
click at [190, 108] on input at bounding box center [205, 110] width 69 height 8
click at [188, 139] on li "Umbrella" at bounding box center [206, 140] width 70 height 8
type input "Umbrella"
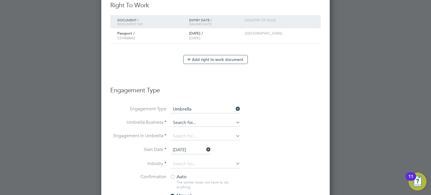
click at [191, 122] on input at bounding box center [205, 123] width 69 height 8
click at [195, 128] on li "NWM Commercial Ltd" at bounding box center [206, 130] width 70 height 8
type input "NWM Commercial Ltd"
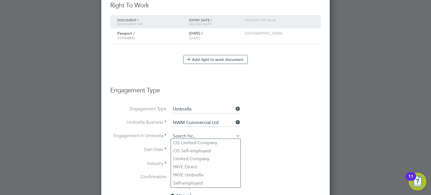
click at [189, 137] on input at bounding box center [205, 137] width 69 height 8
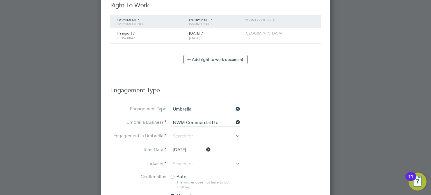
click at [195, 177] on li "PAYE Umbrella" at bounding box center [206, 175] width 70 height 8
type input "PAYE Umbrella"
click at [194, 148] on input "25 Aug 2025" at bounding box center [191, 150] width 40 height 8
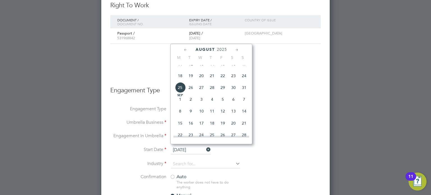
click at [190, 93] on span "26" at bounding box center [191, 87] width 11 height 11
type input "[DATE]"
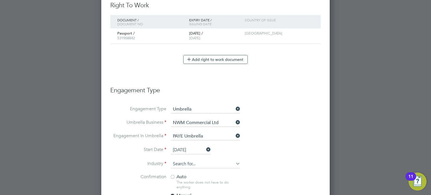
click at [183, 162] on input at bounding box center [205, 164] width 69 height 8
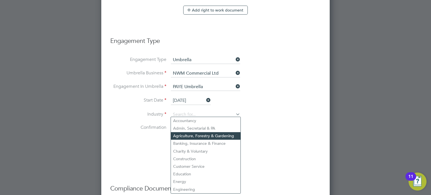
scroll to position [391, 0]
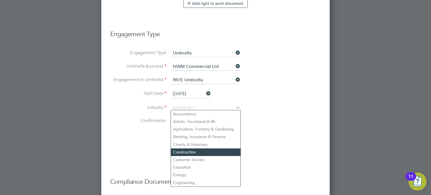
click at [195, 151] on li "Construction" at bounding box center [206, 153] width 70 height 8
type input "Construction"
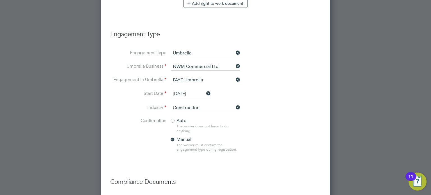
click at [172, 119] on div at bounding box center [173, 122] width 6 height 6
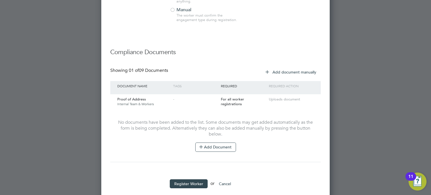
scroll to position [522, 0]
click at [193, 181] on button "Register Worker" at bounding box center [189, 182] width 38 height 9
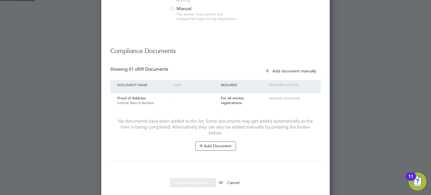
scroll to position [0, 0]
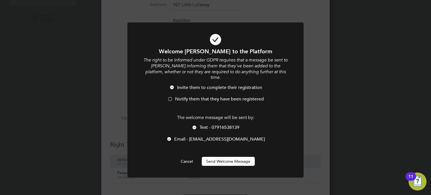
click at [171, 97] on div at bounding box center [170, 100] width 6 height 6
click at [236, 157] on button "Send Welcome Message" at bounding box center [228, 161] width 53 height 9
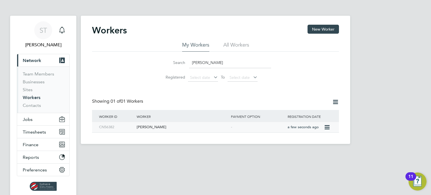
click at [278, 129] on div "-" at bounding box center [258, 127] width 57 height 10
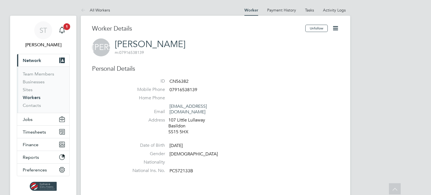
scroll to position [262, 0]
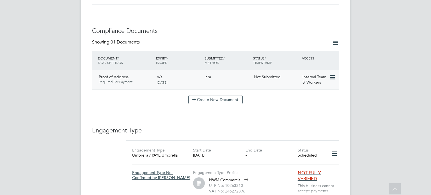
click at [335, 74] on icon at bounding box center [332, 77] width 6 height 7
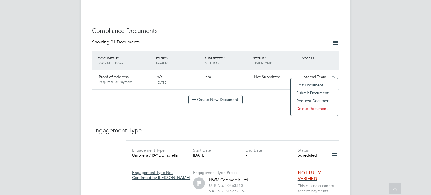
click at [311, 92] on li "Submit Document" at bounding box center [315, 93] width 42 height 8
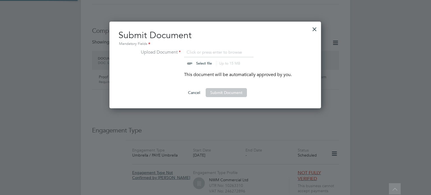
scroll to position [87, 212]
click at [202, 64] on input "file" at bounding box center [209, 57] width 88 height 17
type input "C:\fakepath\[PERSON_NAME] - Photo DL (Provisonal) (front) [DATE].jpg"
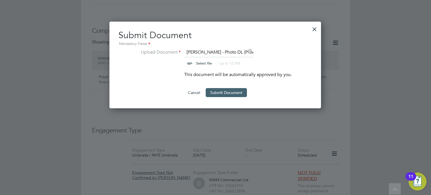
click at [233, 92] on button "Submit Document" at bounding box center [226, 92] width 41 height 9
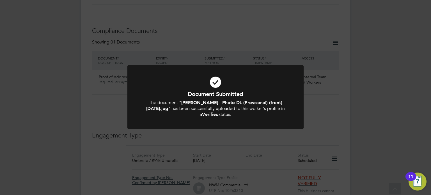
click at [261, 145] on div "Document Submitted The document " [PERSON_NAME] - Photo DL (Provisonal) (front)…" at bounding box center [215, 97] width 431 height 195
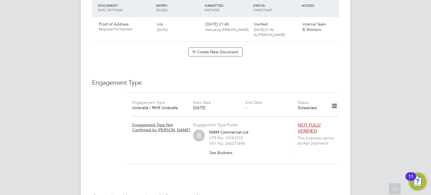
scroll to position [318, 0]
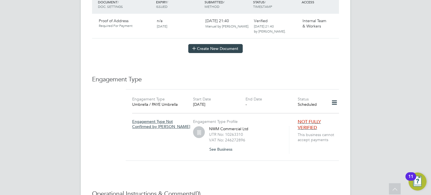
click at [204, 44] on button "Create New Document" at bounding box center [215, 48] width 54 height 9
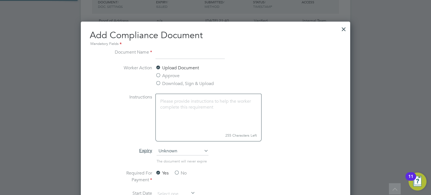
scroll to position [294, 270]
type input "CSCS Smart Check"
click at [157, 74] on label "Approve" at bounding box center [168, 75] width 24 height 7
click at [0, 0] on input "Approve" at bounding box center [0, 0] width 0 height 0
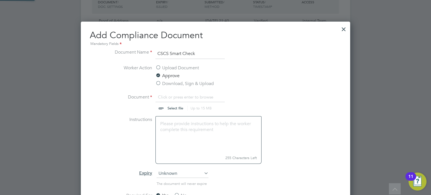
scroll to position [8, 70]
click at [163, 105] on input "file" at bounding box center [181, 102] width 88 height 17
type input "C:\fakepath\[PERSON_NAME] - GQA CSCS 294563 Green - General Construction Site L…"
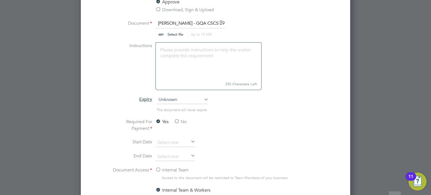
scroll to position [393, 0]
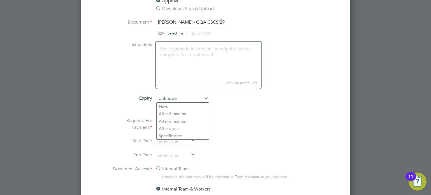
click at [174, 101] on span "Unknown" at bounding box center [183, 99] width 52 height 8
click at [166, 136] on li "Specific date" at bounding box center [183, 135] width 52 height 7
click at [162, 141] on input at bounding box center [176, 142] width 40 height 8
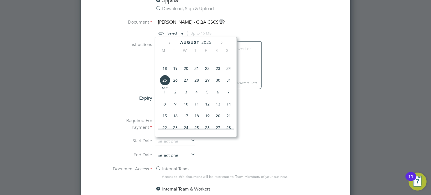
click at [163, 153] on input at bounding box center [176, 156] width 40 height 8
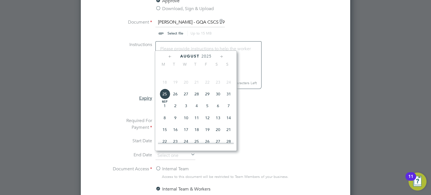
click at [201, 55] on div "[DATE]" at bounding box center [196, 56] width 76 height 5
click at [208, 57] on span "2025" at bounding box center [207, 56] width 10 height 5
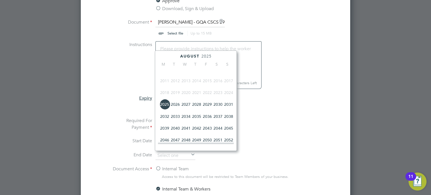
click at [188, 108] on span "2027" at bounding box center [186, 104] width 11 height 11
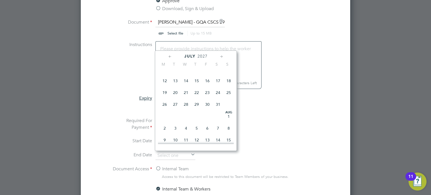
click at [199, 95] on span "22" at bounding box center [197, 92] width 11 height 11
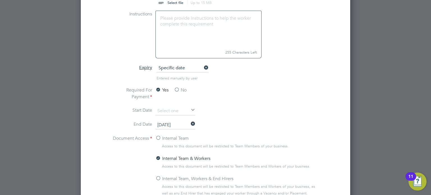
scroll to position [461, 0]
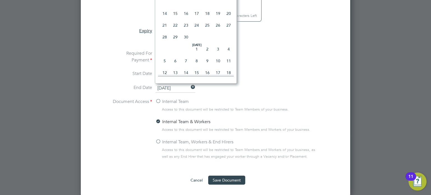
click at [180, 91] on input "[DATE]" at bounding box center [176, 88] width 40 height 8
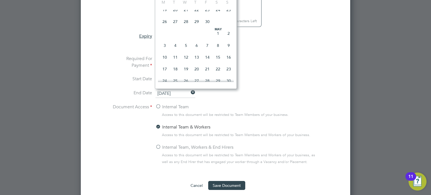
scroll to position [404, 0]
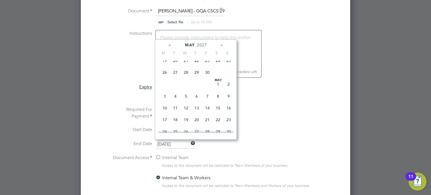
click at [221, 45] on icon at bounding box center [221, 45] width 5 height 6
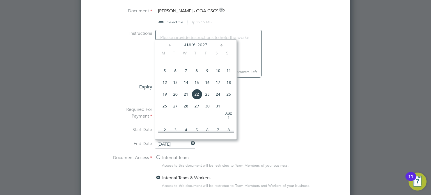
click at [221, 45] on icon at bounding box center [221, 45] width 5 height 6
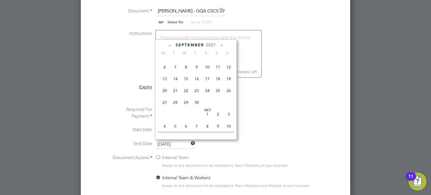
click at [186, 96] on span "22" at bounding box center [186, 90] width 11 height 11
type input "[DATE]"
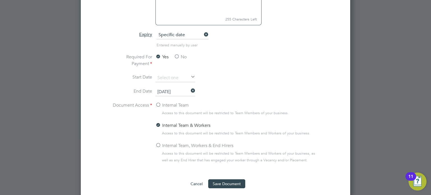
scroll to position [461, 0]
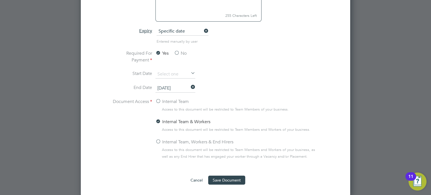
click at [159, 140] on label "Internal Team, Workers & End Hirers" at bounding box center [195, 142] width 78 height 7
click at [0, 0] on input "Internal Team, Workers & End Hirers" at bounding box center [0, 0] width 0 height 0
click at [230, 182] on button "Save Document" at bounding box center [226, 180] width 37 height 9
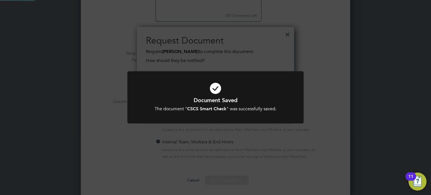
scroll to position [90, 158]
click at [255, 133] on div "Document Saved The document " CSCS Smart Check " was successfully saved. Cancel…" at bounding box center [215, 97] width 431 height 195
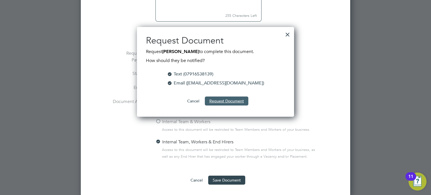
click at [229, 101] on button "Request Document" at bounding box center [227, 101] width 44 height 9
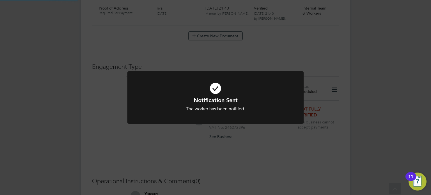
scroll to position [433, 0]
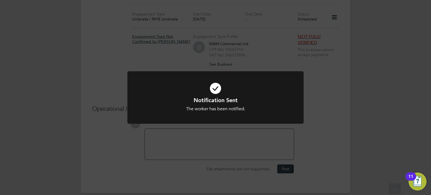
click at [235, 129] on div "Notification Sent The worker has been notified. Cancel Okay" at bounding box center [216, 100] width 176 height 59
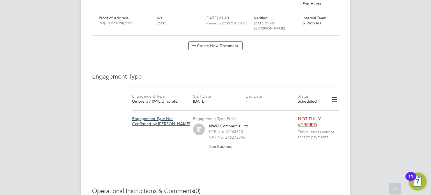
scroll to position [302, 0]
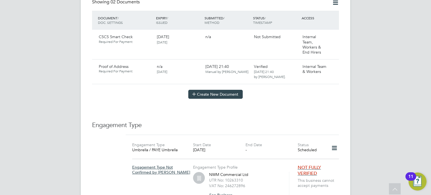
click at [221, 92] on button "Create New Document" at bounding box center [215, 94] width 54 height 9
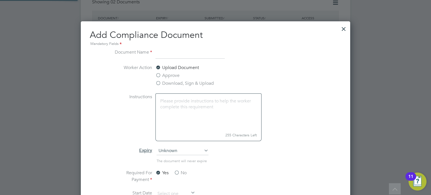
scroll to position [294, 270]
click at [173, 75] on label "Approve" at bounding box center [168, 75] width 24 height 7
click at [0, 0] on input "Approve" at bounding box center [0, 0] width 0 height 0
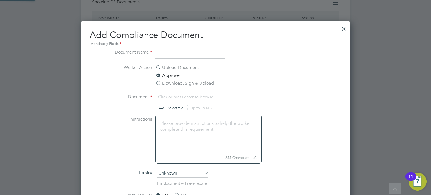
scroll to position [8, 70]
click at [174, 107] on input "file" at bounding box center [181, 102] width 88 height 17
type input "C:\fakepath\[PERSON_NAME] - GQA CSCS card 294563 Green - General Construction S…"
click at [171, 53] on input at bounding box center [190, 54] width 69 height 10
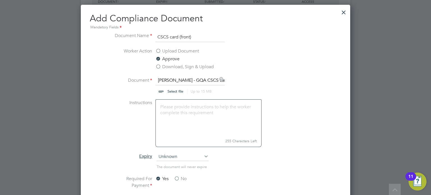
scroll to position [358, 0]
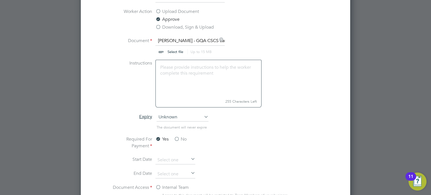
type input "CSCS card (front)"
click at [173, 118] on span "Unknown" at bounding box center [183, 117] width 52 height 8
click at [165, 153] on li "Specific date" at bounding box center [183, 154] width 52 height 7
click at [162, 173] on input at bounding box center [176, 174] width 40 height 8
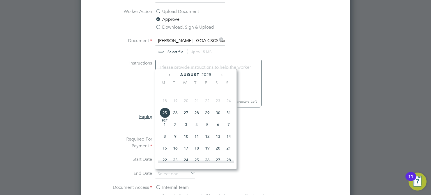
click at [208, 76] on span "2025" at bounding box center [207, 74] width 10 height 5
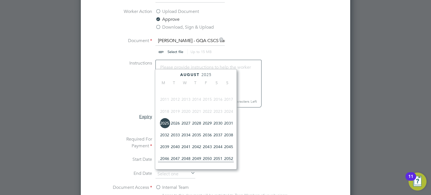
click at [181, 125] on span "2027" at bounding box center [186, 123] width 11 height 11
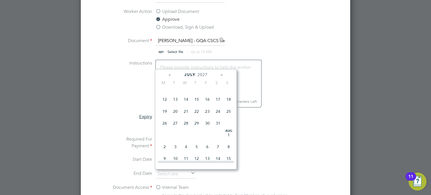
click at [222, 75] on icon at bounding box center [221, 75] width 5 height 6
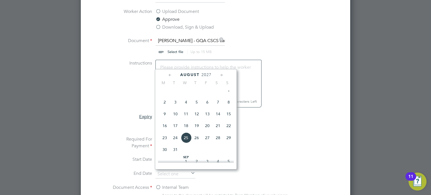
click at [222, 75] on icon at bounding box center [221, 75] width 5 height 6
click at [188, 129] on span "22" at bounding box center [186, 124] width 11 height 11
type input "[DATE]"
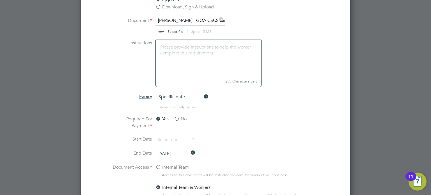
scroll to position [433, 0]
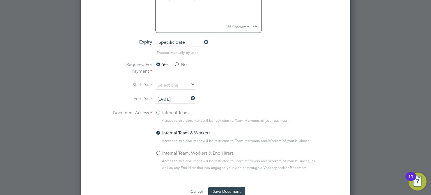
click at [158, 153] on label "Internal Team, Workers & End Hirers" at bounding box center [195, 153] width 78 height 7
click at [0, 0] on input "Internal Team, Workers & End Hirers" at bounding box center [0, 0] width 0 height 0
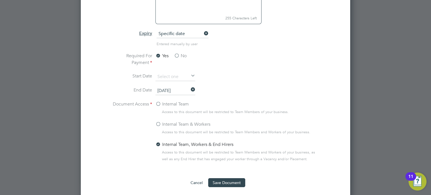
scroll to position [444, 0]
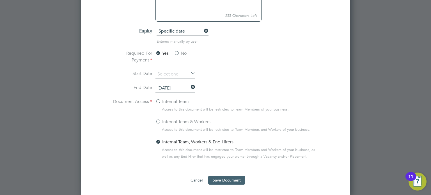
click at [229, 180] on button "Save Document" at bounding box center [226, 180] width 37 height 9
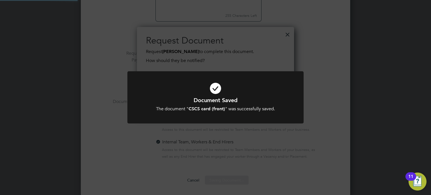
scroll to position [90, 158]
click at [321, 60] on div "Document Saved The document " CSCS card (front) " was successfully saved. Cance…" at bounding box center [215, 97] width 431 height 195
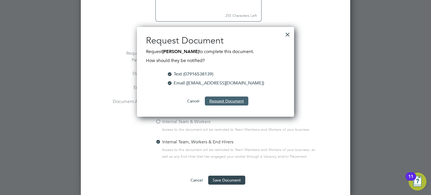
click at [220, 103] on button "Request Document" at bounding box center [227, 101] width 44 height 9
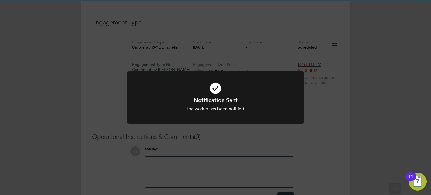
scroll to position [444, 0]
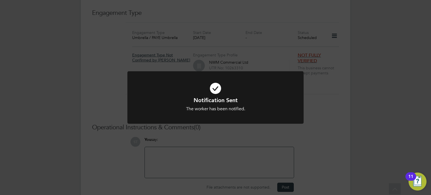
click at [327, 141] on div "Notification Sent The worker has been notified. Cancel Okay" at bounding box center [215, 97] width 431 height 195
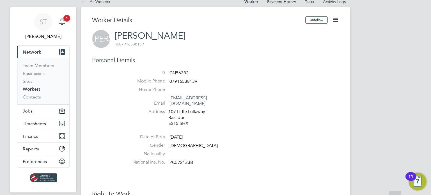
scroll to position [0, 0]
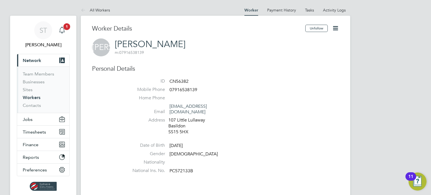
click at [64, 29] on icon "Main navigation" at bounding box center [61, 30] width 5 height 6
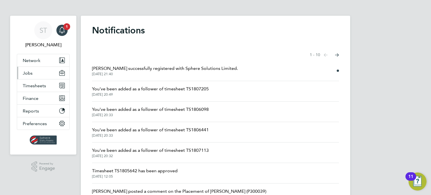
click at [30, 74] on span "Jobs" at bounding box center [28, 73] width 10 height 5
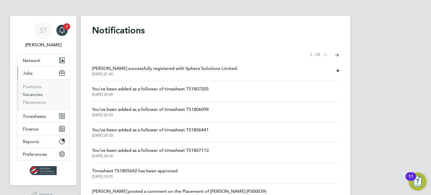
click at [33, 94] on link "Vacancies" at bounding box center [33, 94] width 20 height 5
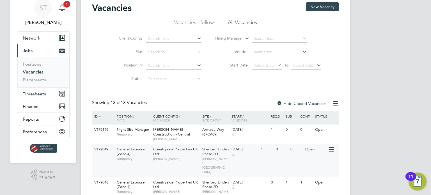
scroll to position [75, 0]
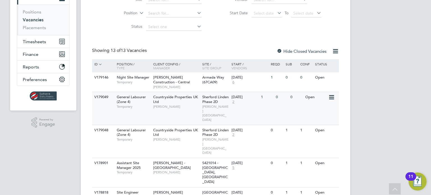
click at [222, 105] on span "[PERSON_NAME][GEOGRAPHIC_DATA]" at bounding box center [216, 112] width 27 height 17
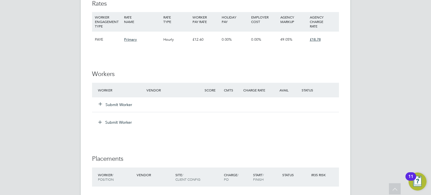
scroll to position [431, 0]
click at [126, 103] on button "Submit Worker" at bounding box center [116, 104] width 34 height 6
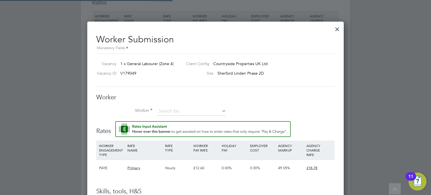
scroll to position [346, 257]
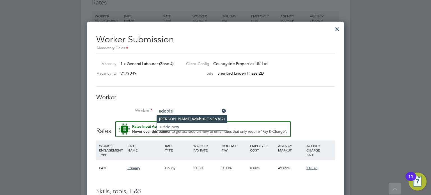
click at [169, 118] on li "[PERSON_NAME] (CN56382)" at bounding box center [192, 119] width 70 height 8
type input "[PERSON_NAME] (CN56382)"
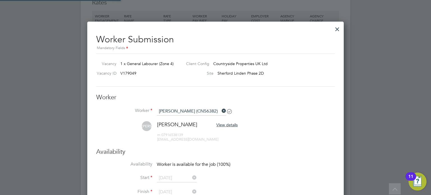
scroll to position [471, 257]
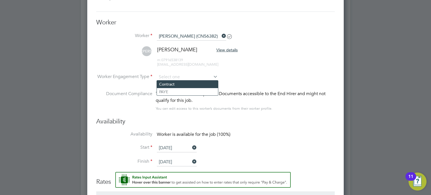
click at [171, 85] on li "Contract" at bounding box center [187, 84] width 61 height 7
type input "Contract"
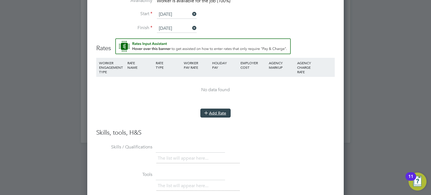
click at [210, 112] on button "Add Rate" at bounding box center [216, 113] width 30 height 9
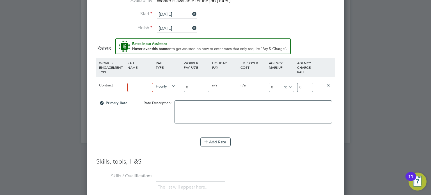
click at [135, 89] on input at bounding box center [141, 87] width 26 height 9
type input "Primary"
drag, startPoint x: 194, startPoint y: 89, endPoint x: 152, endPoint y: 84, distance: 42.5
click at [152, 84] on div "Contract Primary Hourly 0 0 n/a 0 n/a 0 0 % 0" at bounding box center [215, 87] width 239 height 21
type input "1"
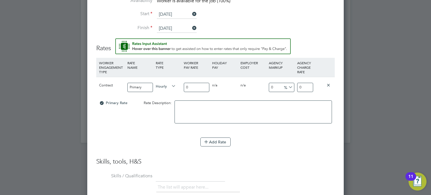
type input "1"
type input "16"
type input "16.6"
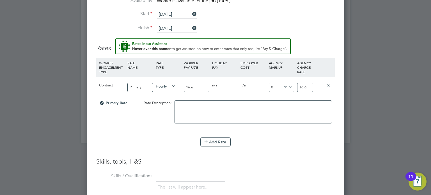
type input "16.67"
click at [308, 86] on input "16.67" at bounding box center [305, 87] width 16 height 9
drag, startPoint x: 290, startPoint y: 85, endPoint x: 231, endPoint y: 82, distance: 58.5
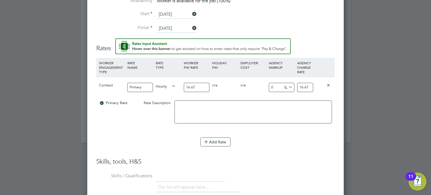
click at [246, 83] on div "Contract Primary Hourly 16.67 0 n/a 0 n/a 0 0 % 16.67" at bounding box center [215, 87] width 239 height 21
type input "-94.001199760048"
type input "1"
type input "7.978404319136173"
type input "18"
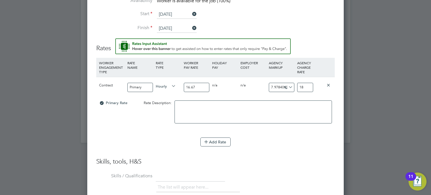
type input "12.177564487102579"
type input "18.7"
type input "12.65746850629874"
type input "18.78"
click at [248, 143] on div "Add Rate" at bounding box center [215, 142] width 239 height 9
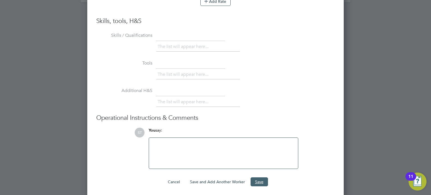
click at [261, 179] on button "Save" at bounding box center [259, 182] width 17 height 9
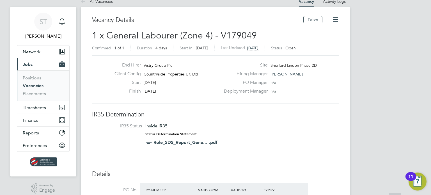
scroll to position [0, 0]
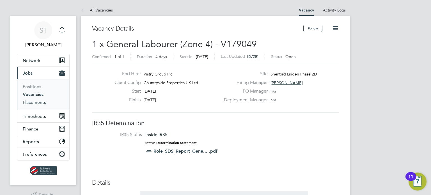
drag, startPoint x: 31, startPoint y: 102, endPoint x: 35, endPoint y: 102, distance: 3.7
click at [31, 102] on link "Placements" at bounding box center [34, 102] width 23 height 5
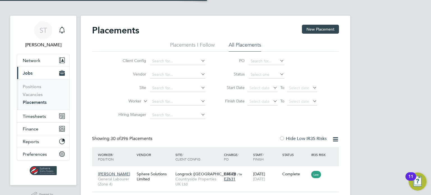
scroll to position [21, 49]
click at [160, 101] on input at bounding box center [177, 102] width 55 height 8
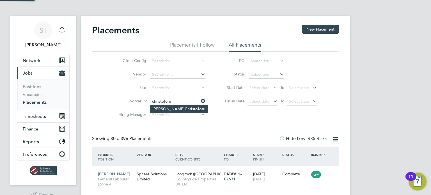
click at [185, 107] on b "Christoforu" at bounding box center [195, 109] width 21 height 5
type input "[PERSON_NAME]"
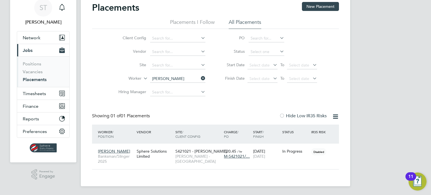
click at [200, 78] on icon at bounding box center [200, 78] width 0 height 8
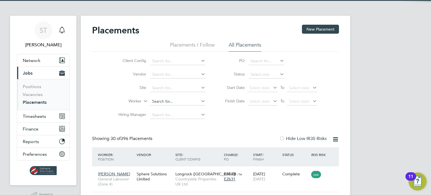
click at [163, 102] on input at bounding box center [177, 102] width 55 height 8
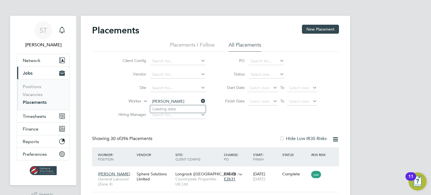
type input "[PERSON_NAME]"
drag, startPoint x: 174, startPoint y: 100, endPoint x: 121, endPoint y: 91, distance: 53.2
click at [121, 91] on ul "Client Config Vendor Site Worker [PERSON_NAME] Hiring Manager" at bounding box center [160, 87] width 106 height 67
click at [38, 65] on button "Network" at bounding box center [43, 60] width 52 height 12
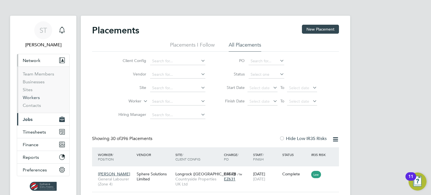
click at [30, 97] on link "Workers" at bounding box center [31, 97] width 17 height 5
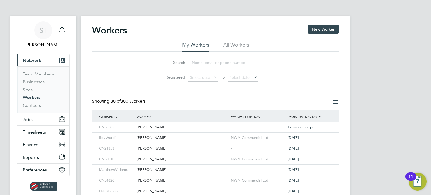
click at [210, 65] on input at bounding box center [230, 62] width 82 height 11
type input "[PERSON_NAME]"
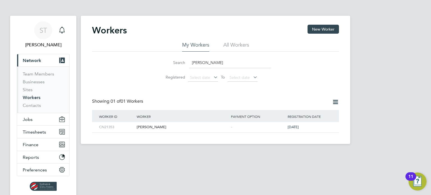
drag, startPoint x: 234, startPoint y: 65, endPoint x: 154, endPoint y: 63, distance: 79.8
click at [154, 62] on li "Search [PERSON_NAME]" at bounding box center [215, 62] width 125 height 17
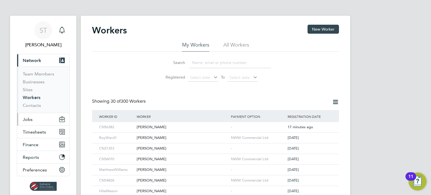
click at [26, 120] on span "Jobs" at bounding box center [28, 119] width 10 height 5
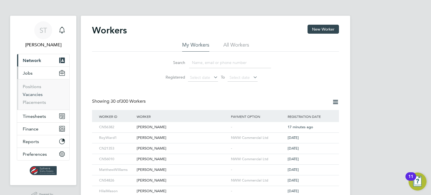
click at [37, 96] on link "Vacancies" at bounding box center [33, 94] width 20 height 5
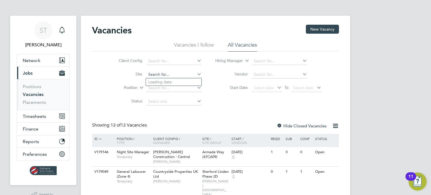
click at [171, 75] on input at bounding box center [173, 75] width 55 height 8
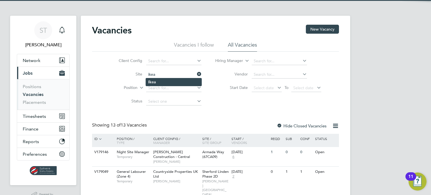
click at [167, 80] on li "Ikea" at bounding box center [174, 82] width 56 height 8
type input "Ikea"
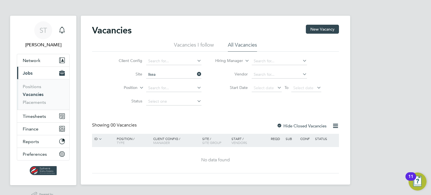
click at [280, 126] on div at bounding box center [280, 127] width 6 height 6
